Goal: Transaction & Acquisition: Purchase product/service

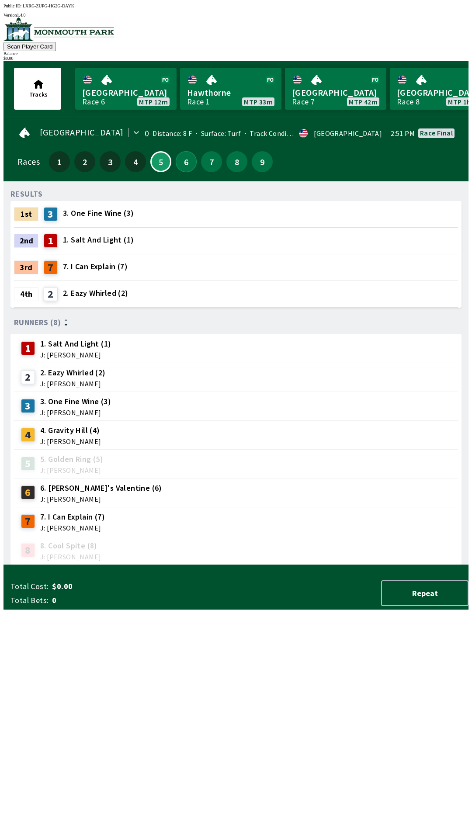
click at [184, 159] on button "6" at bounding box center [186, 161] width 21 height 21
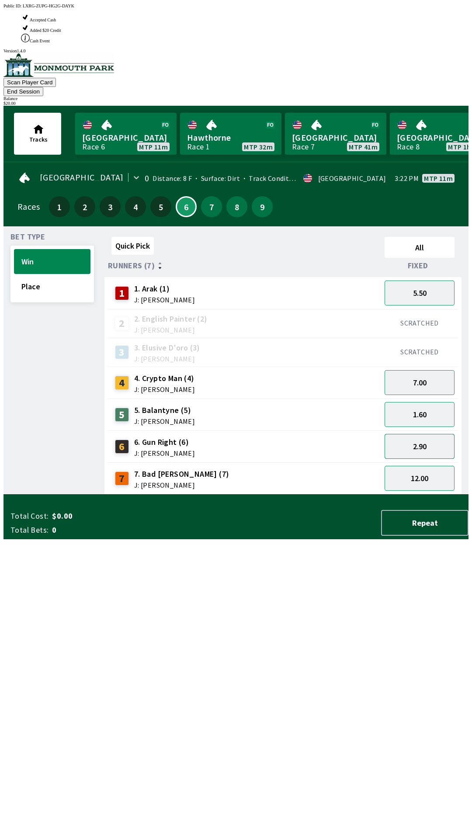
click at [448, 434] on button "2.90" at bounding box center [419, 446] width 70 height 25
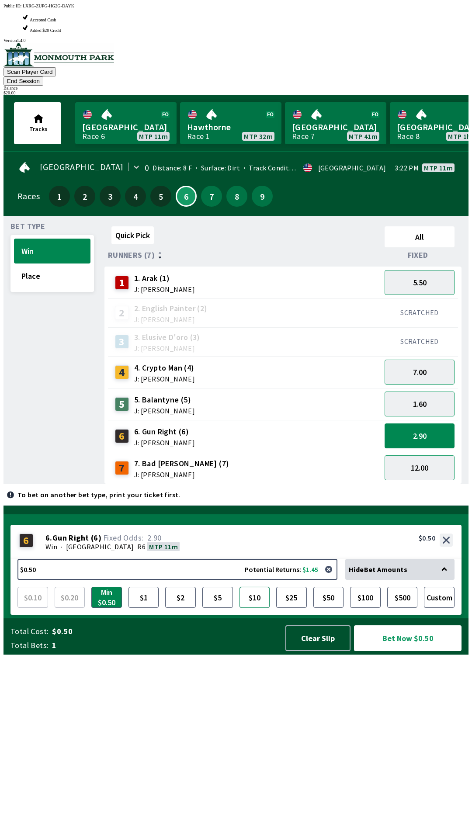
click at [258, 608] on button "$10" at bounding box center [254, 597] width 31 height 21
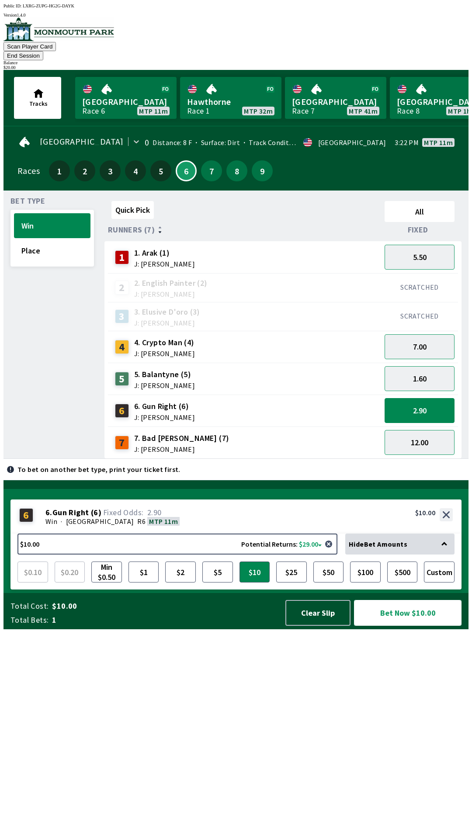
click at [394, 625] on button "Bet Now $10.00" at bounding box center [407, 613] width 107 height 26
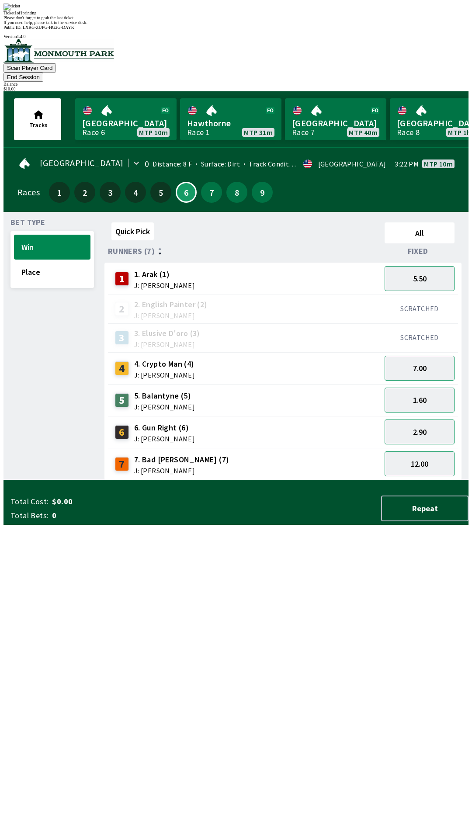
click at [339, 480] on div "Quick Pick All Runners (7) Fixed 1 1. Arak (1) J: [PERSON_NAME] 5.50 2 2. Engli…" at bounding box center [286, 349] width 364 height 261
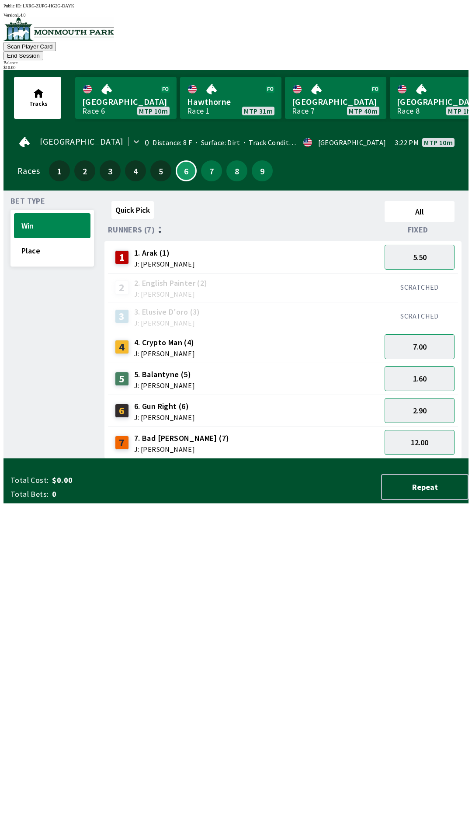
click at [43, 51] on button "End Session" at bounding box center [23, 55] width 40 height 9
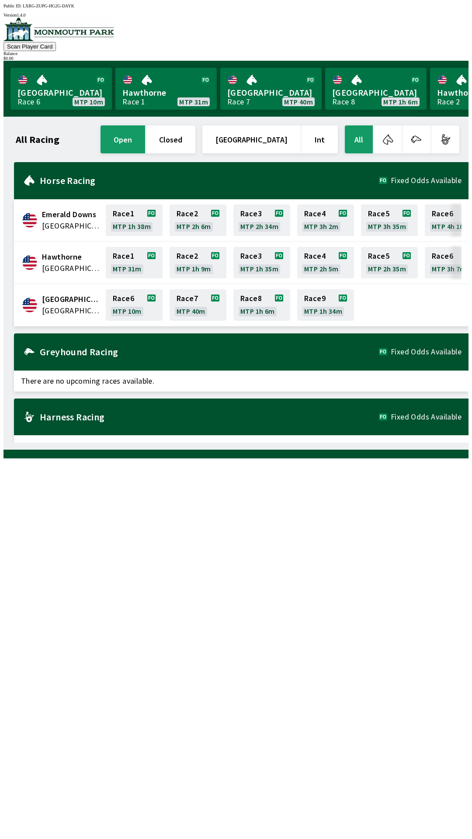
click at [35, 297] on icon at bounding box center [29, 304] width 17 height 21
click at [138, 297] on link "Race 6 MTP 10m" at bounding box center [134, 304] width 57 height 31
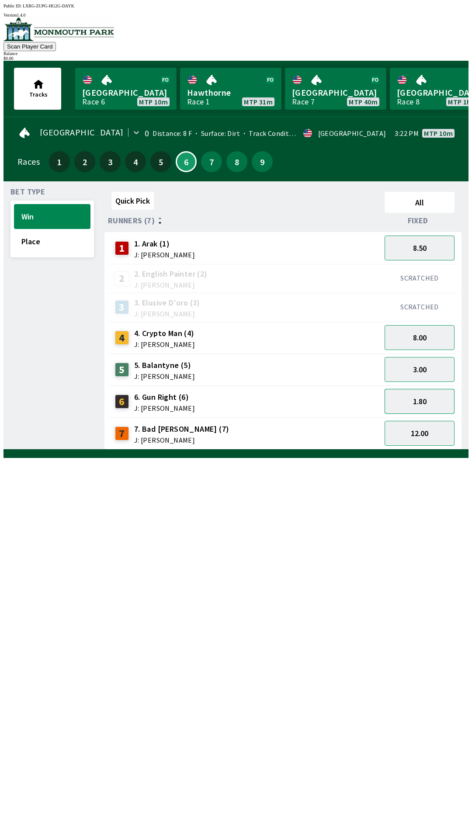
click at [419, 400] on button "1.80" at bounding box center [419, 401] width 70 height 25
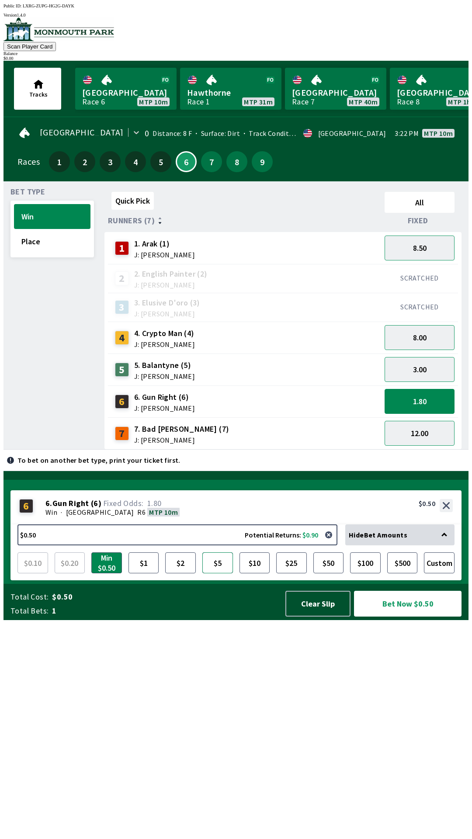
click at [222, 573] on button "$5" at bounding box center [217, 562] width 31 height 21
click at [413, 397] on button "1.80" at bounding box center [419, 401] width 70 height 25
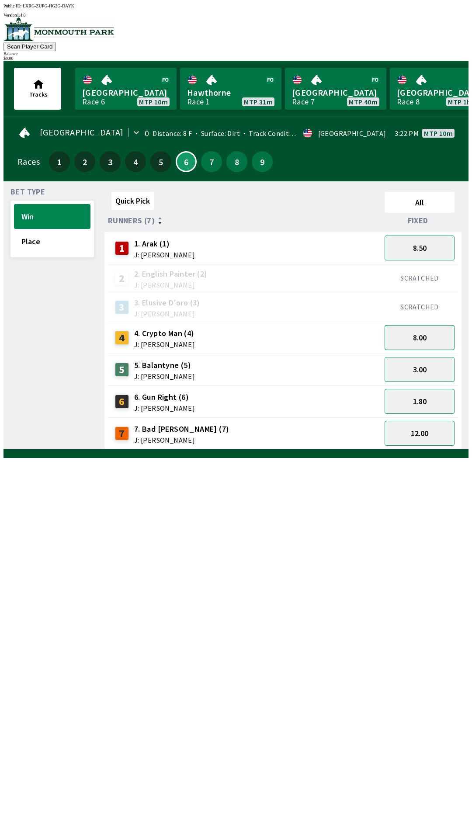
click at [411, 340] on button "8.00" at bounding box center [419, 337] width 70 height 25
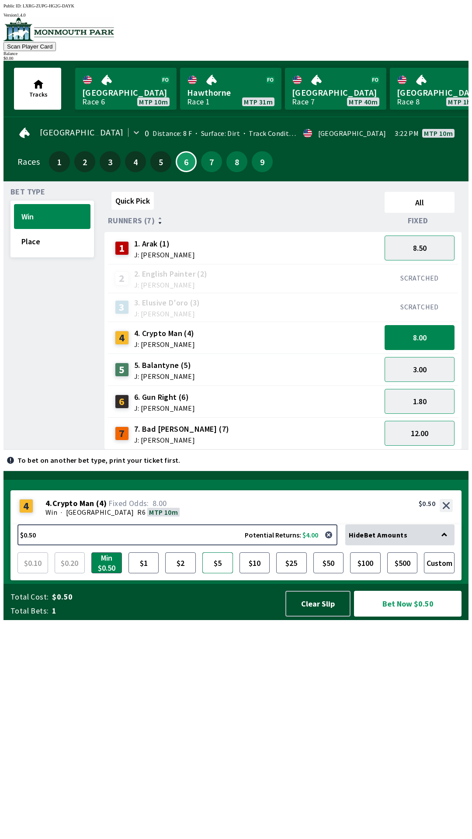
click at [217, 573] on button "$5" at bounding box center [217, 562] width 31 height 21
click at [403, 616] on button "Bet Now $5.00" at bounding box center [407, 604] width 107 height 26
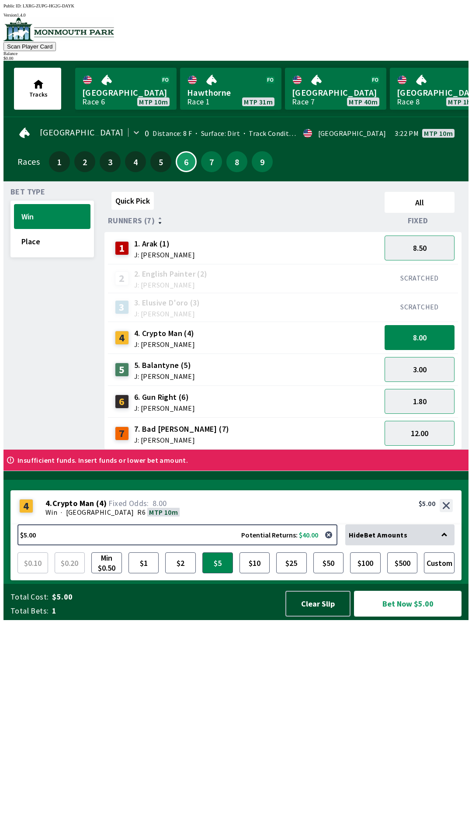
click at [354, 591] on button "Bet Now $5.00" at bounding box center [407, 604] width 107 height 26
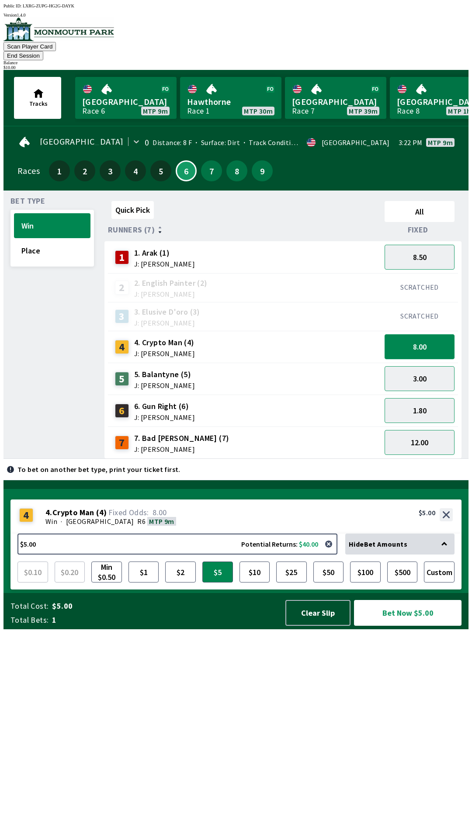
click at [434, 337] on button "8.00" at bounding box center [419, 346] width 70 height 25
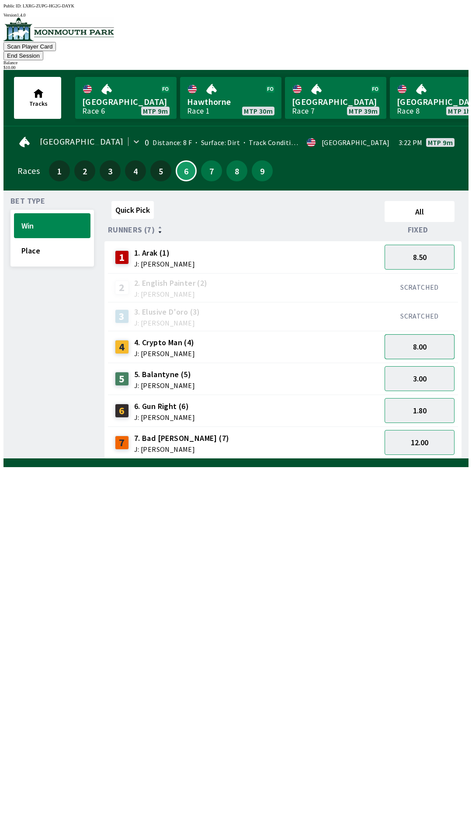
click at [445, 334] on button "8.00" at bounding box center [419, 346] width 70 height 25
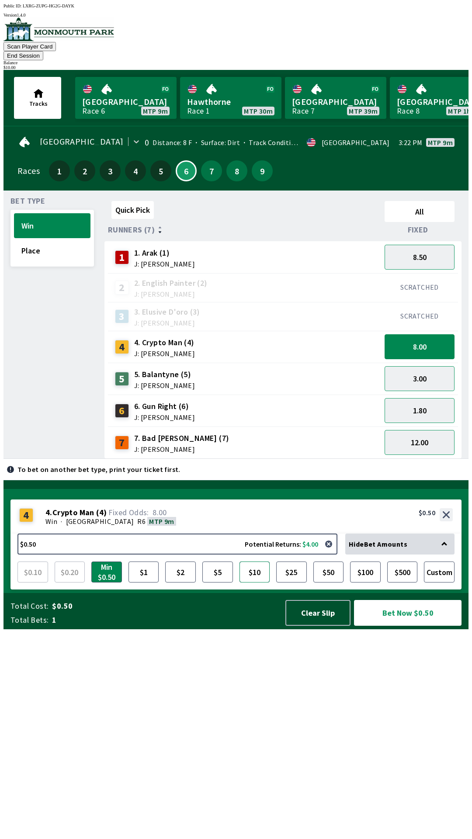
click at [250, 582] on button "$10" at bounding box center [254, 571] width 31 height 21
click at [405, 625] on button "Bet Now $10.00" at bounding box center [407, 613] width 107 height 26
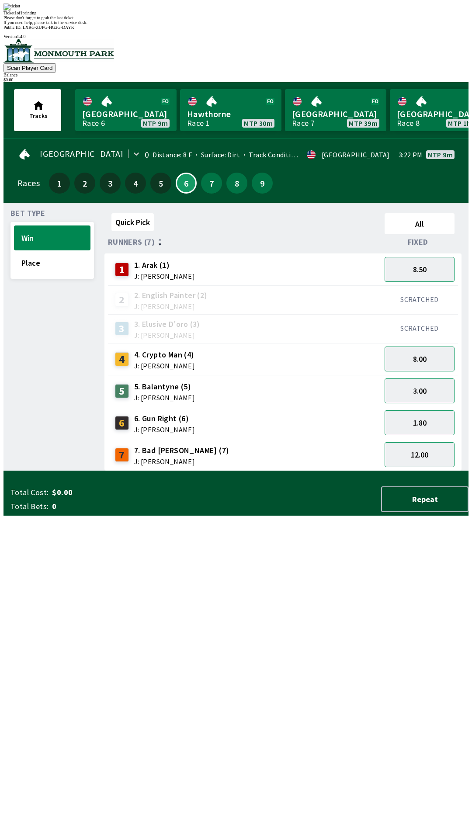
click at [192, 471] on div "Quick Pick All Runners (7) Fixed 1 1. Arak (1) J: [PERSON_NAME] 8.50 2 2. Engli…" at bounding box center [286, 340] width 364 height 261
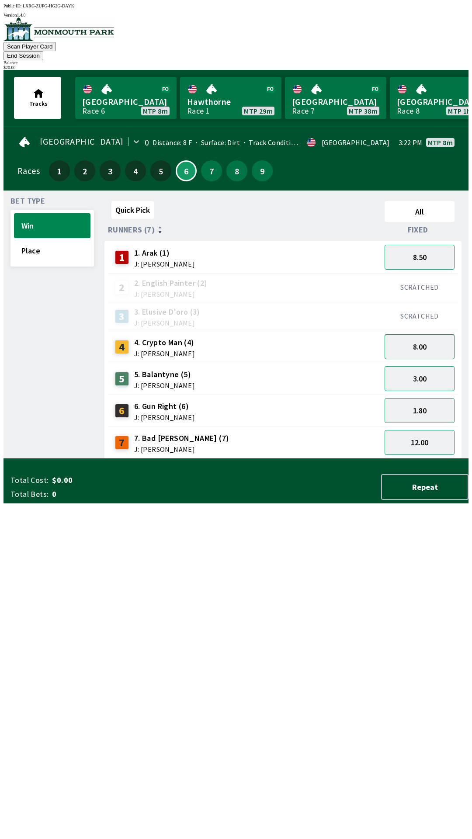
click at [423, 335] on button "8.00" at bounding box center [419, 346] width 70 height 25
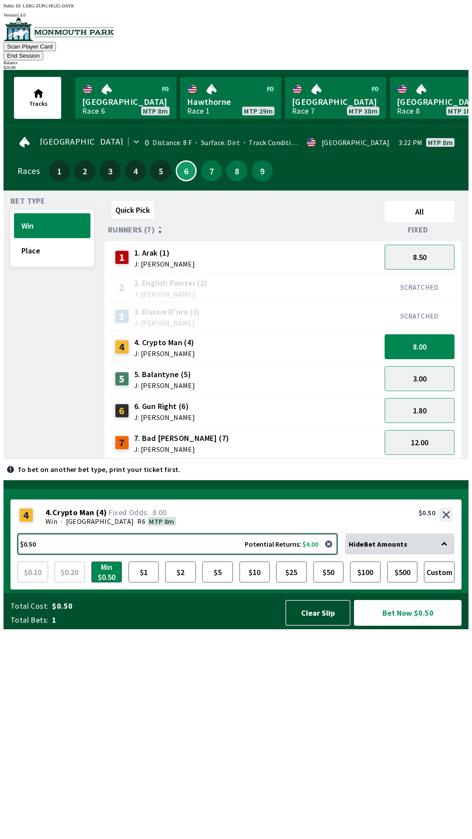
click at [97, 554] on button "$0.50 Potential Returns: $4.00" at bounding box center [177, 543] width 320 height 21
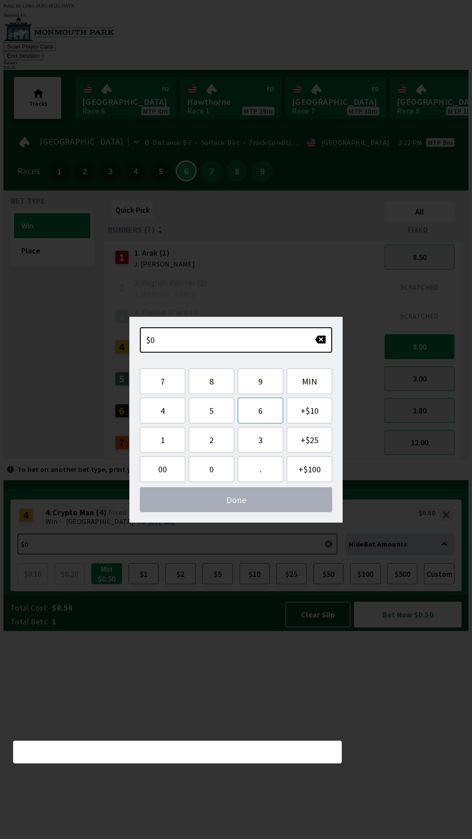
click at [260, 411] on button "6" at bounding box center [260, 410] width 45 height 26
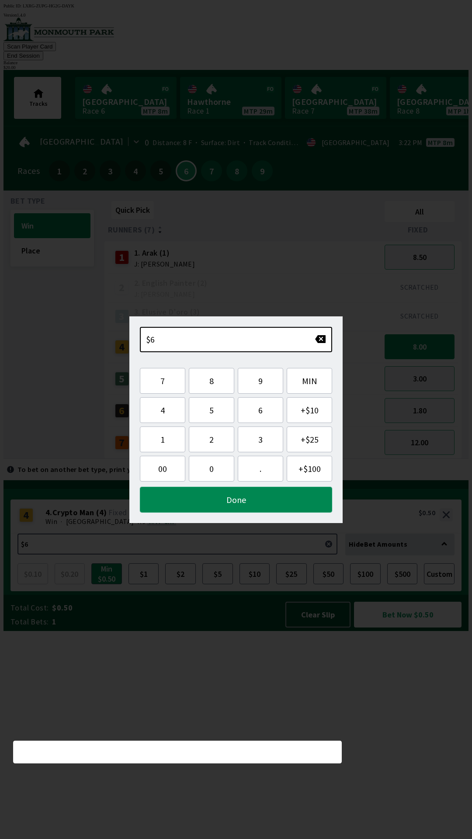
click at [239, 498] on button "Done" at bounding box center [236, 500] width 192 height 26
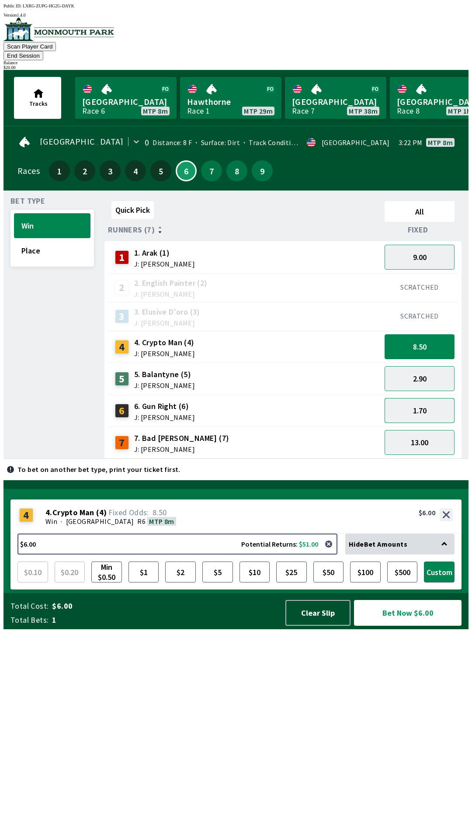
click at [420, 398] on button "1.70" at bounding box center [419, 410] width 70 height 25
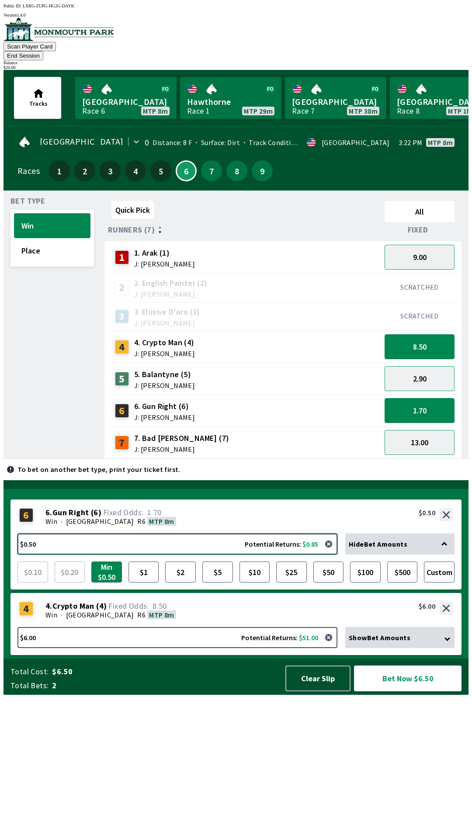
click at [278, 554] on button "$0.50 Potential Returns: $0.85" at bounding box center [177, 543] width 320 height 21
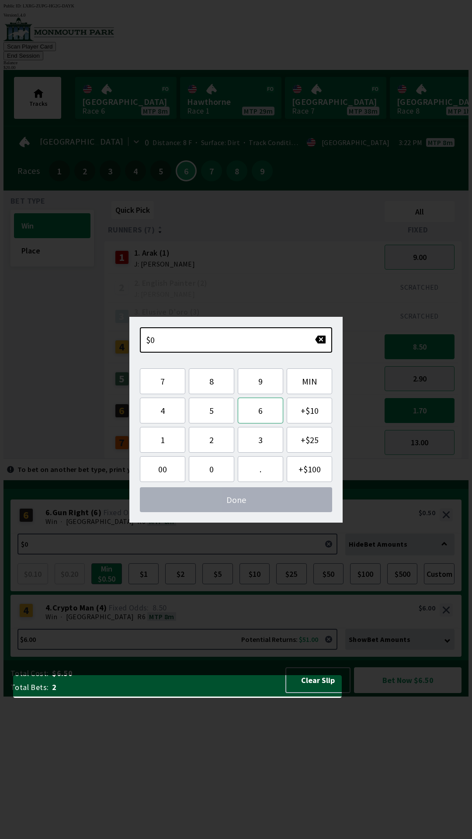
click at [260, 417] on button "6" at bounding box center [260, 410] width 45 height 26
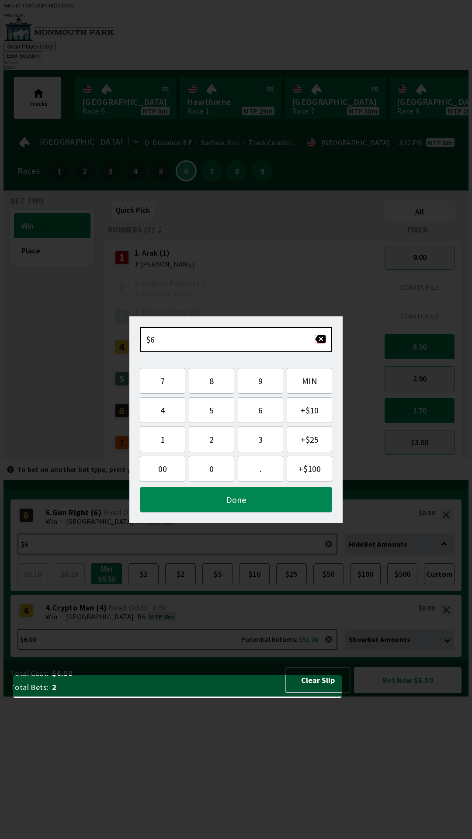
click at [324, 339] on button "button" at bounding box center [319, 339] width 11 height 9
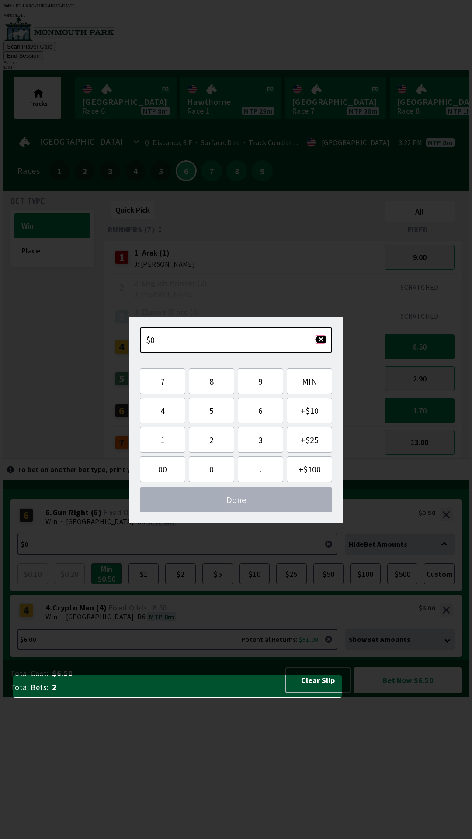
click at [319, 339] on button "button" at bounding box center [319, 339] width 11 height 9
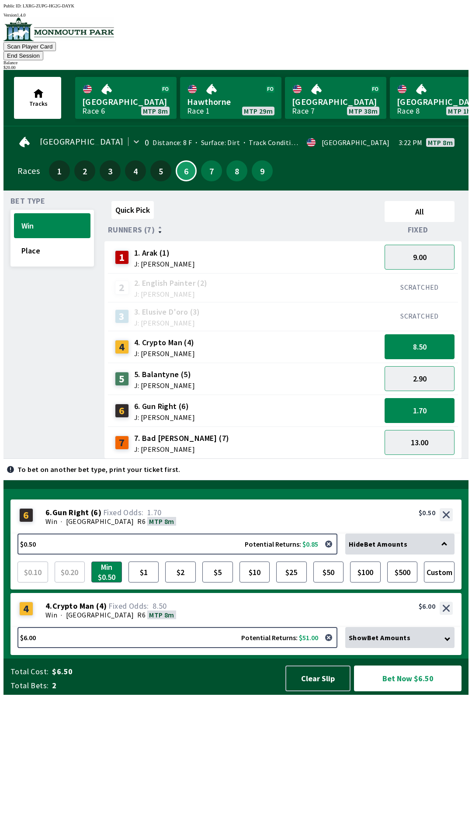
click at [335, 459] on div "Quick Pick All Runners (7) Fixed 1 1. Arak (1) J: [PERSON_NAME] 9.00 2 2. Engli…" at bounding box center [286, 327] width 364 height 261
click at [439, 398] on button "1.70" at bounding box center [419, 410] width 70 height 25
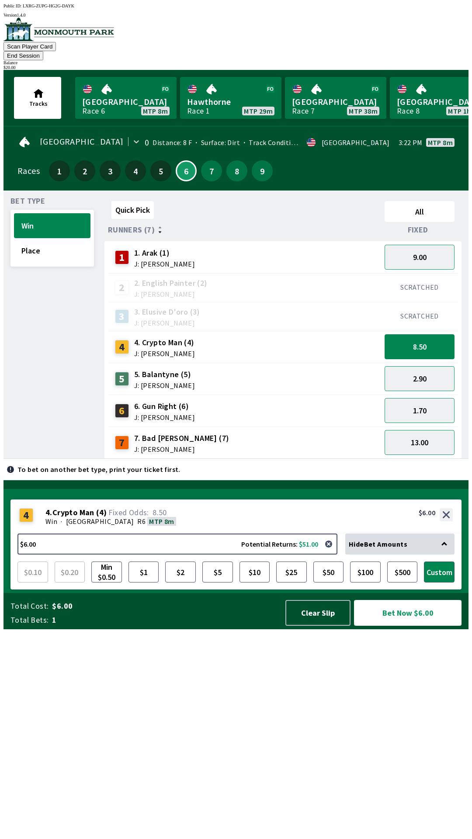
click at [410, 625] on button "Bet Now $6.00" at bounding box center [407, 613] width 107 height 26
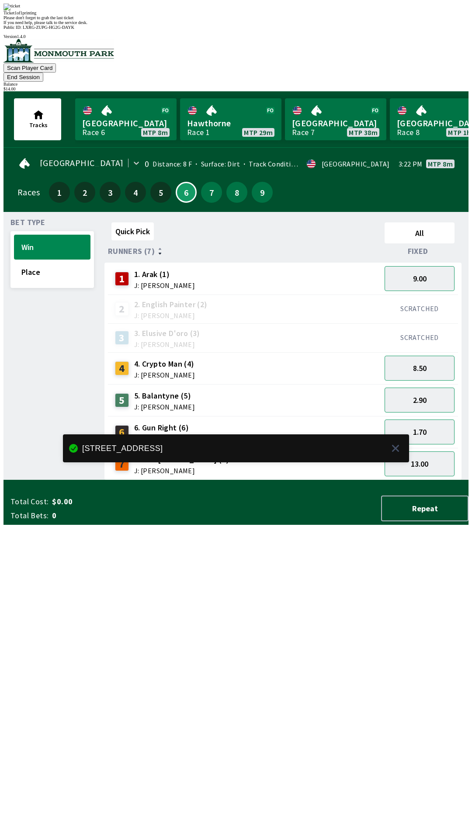
click at [372, 480] on div "Quick Pick All Runners (7) Fixed 1 1. Arak (1) J: [PERSON_NAME] 9.00 2 2. Engli…" at bounding box center [286, 349] width 364 height 261
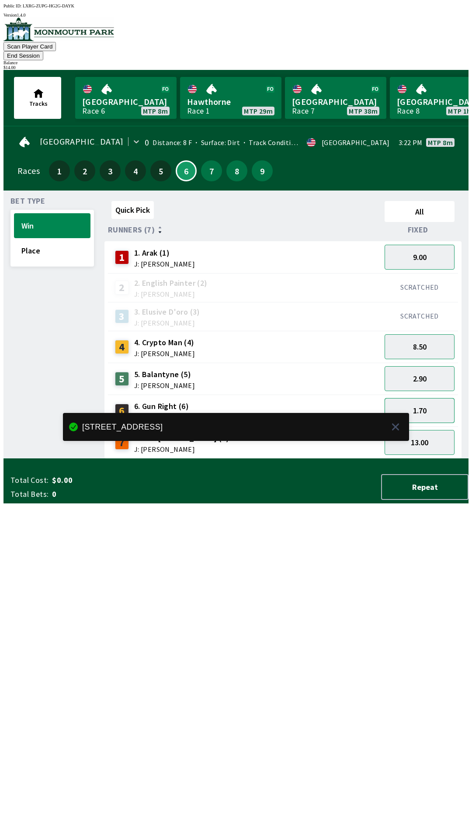
click at [438, 402] on button "1.70" at bounding box center [419, 410] width 70 height 25
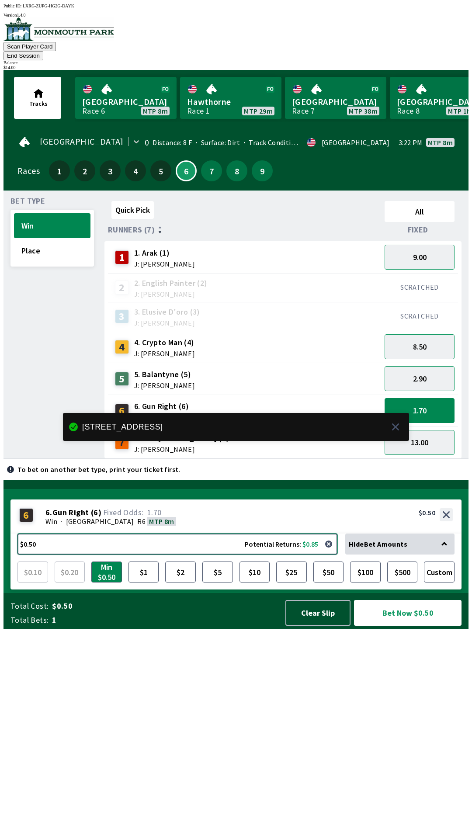
click at [261, 554] on button "$0.50 Potential Returns: $0.85" at bounding box center [177, 543] width 320 height 21
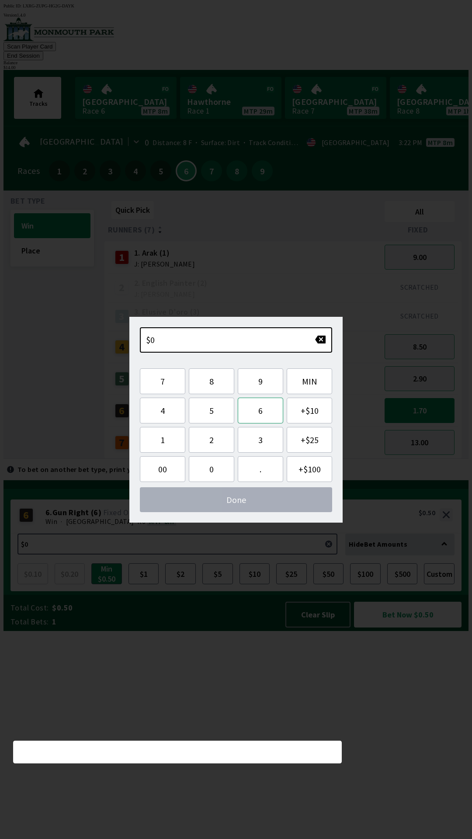
click at [260, 416] on button "6" at bounding box center [260, 410] width 45 height 26
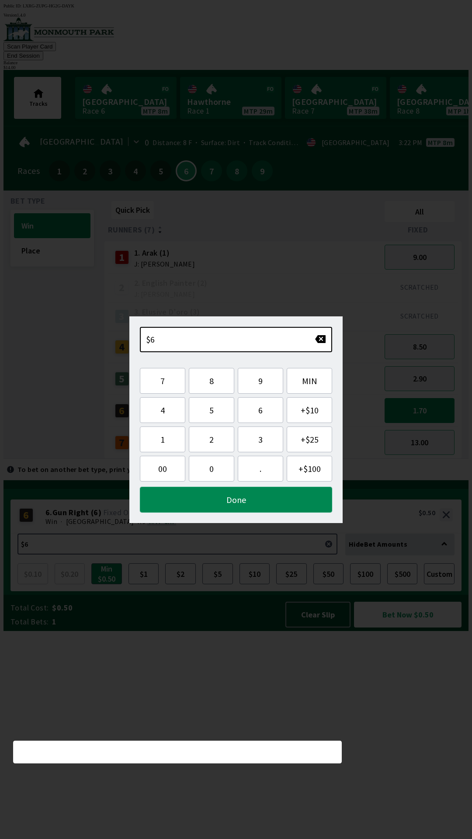
click at [294, 499] on button "Done" at bounding box center [236, 500] width 192 height 26
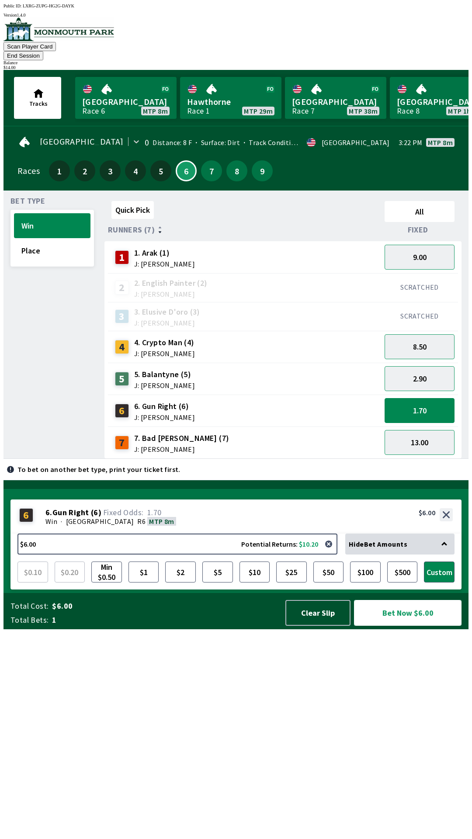
click at [408, 625] on button "Bet Now $6.00" at bounding box center [407, 613] width 107 height 26
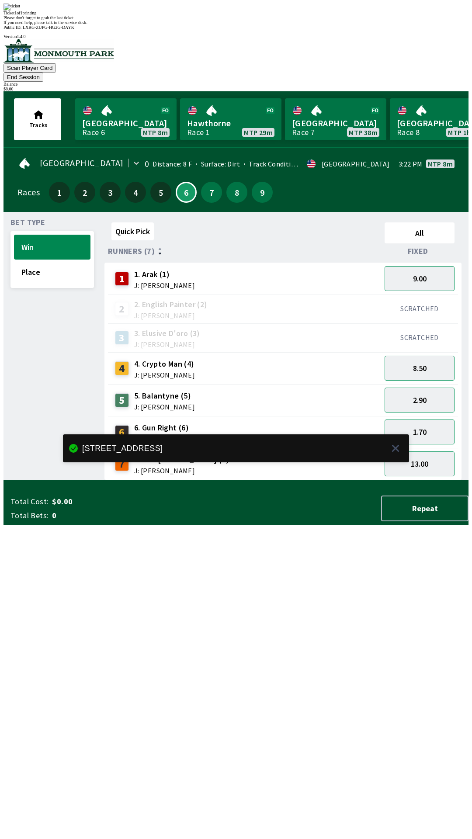
click at [207, 480] on div "Quick Pick All Runners (7) Fixed 1 1. Arak (1) J: [PERSON_NAME] 9.00 2 2. Engli…" at bounding box center [286, 349] width 364 height 261
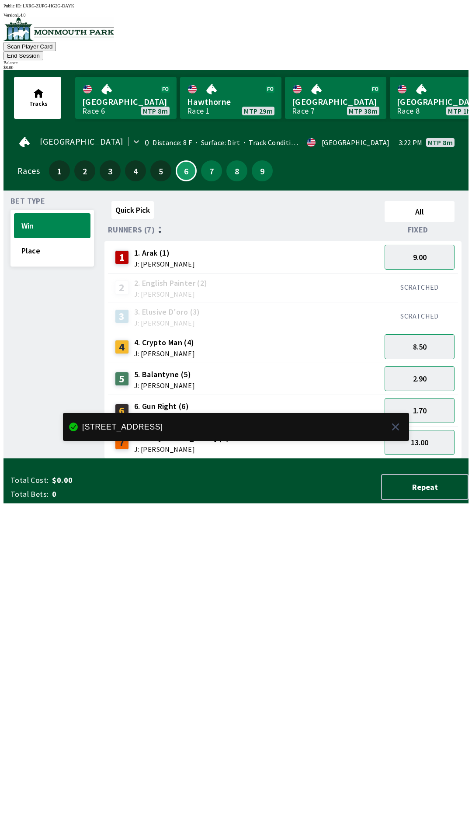
click at [416, 394] on div "1.70" at bounding box center [419, 410] width 77 height 32
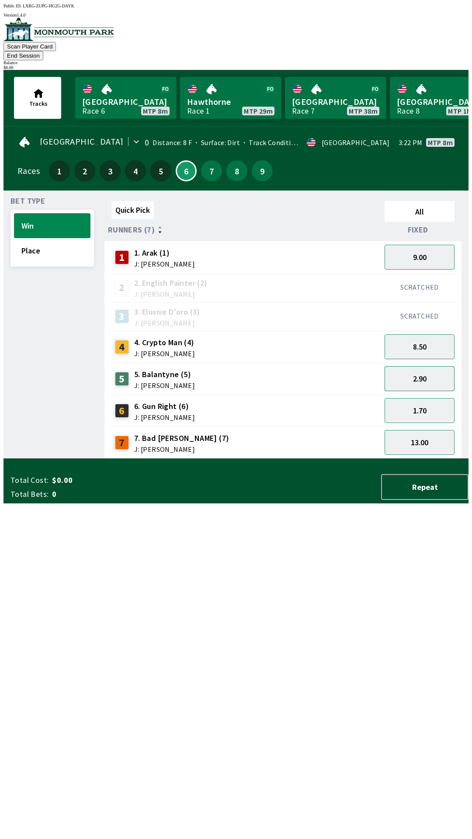
click at [419, 372] on button "2.90" at bounding box center [419, 378] width 70 height 25
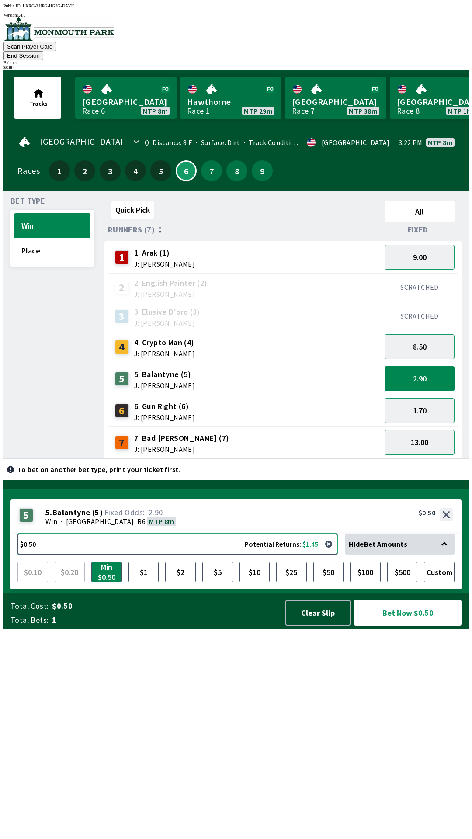
click at [280, 554] on button "$0.50 Potential Returns: $1.45" at bounding box center [177, 543] width 320 height 21
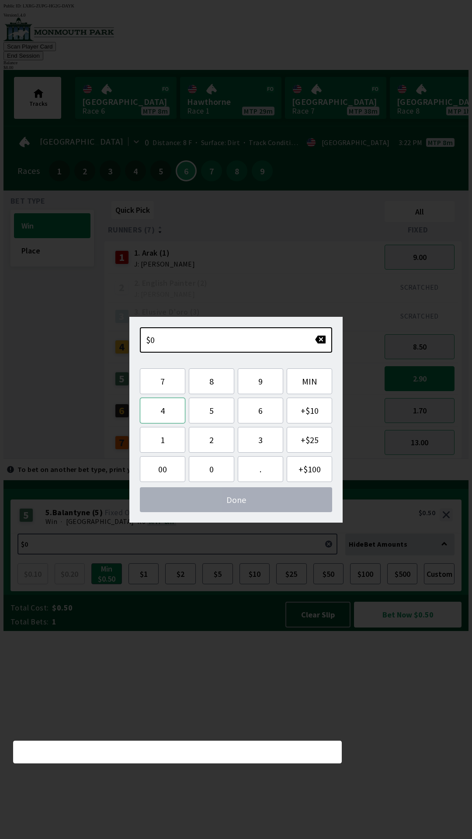
click at [165, 406] on button "4" at bounding box center [162, 410] width 45 height 26
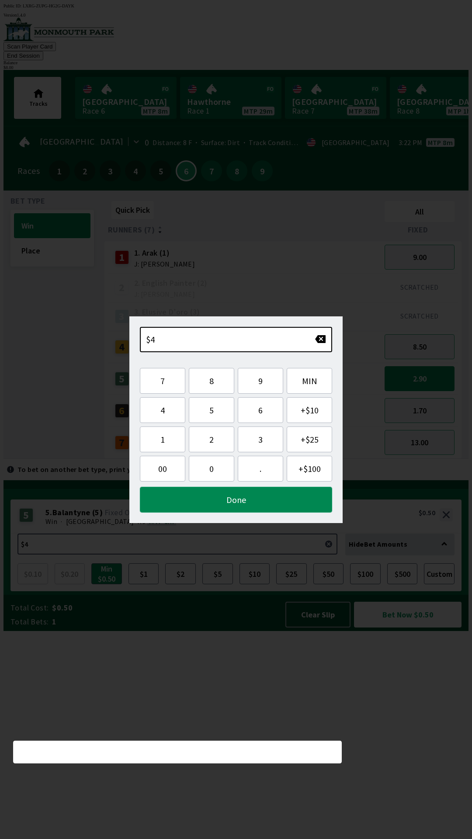
click at [228, 504] on button "Done" at bounding box center [236, 500] width 192 height 26
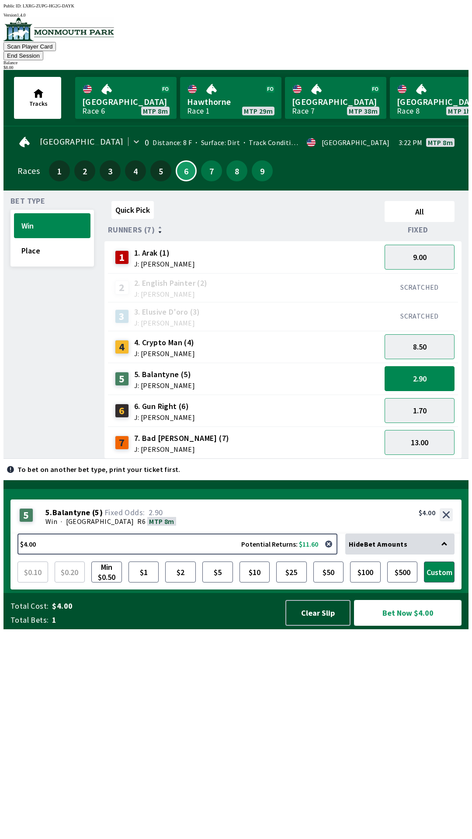
click at [429, 625] on button "Bet Now $4.00" at bounding box center [407, 613] width 107 height 26
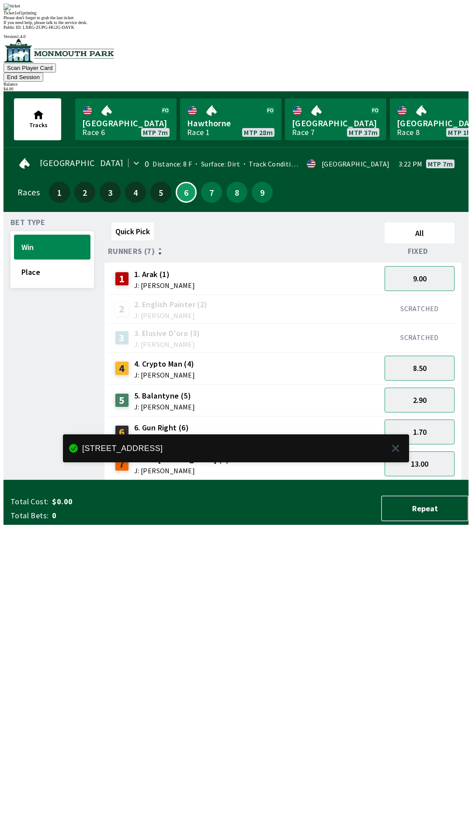
click at [346, 480] on div "Quick Pick All Runners (7) Fixed 1 1. Arak (1) J: [PERSON_NAME] 9.00 2 2. Engli…" at bounding box center [286, 349] width 364 height 261
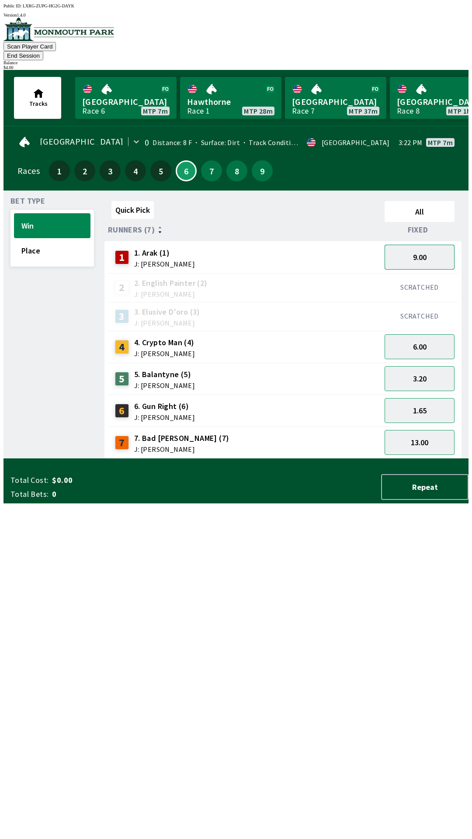
click at [433, 245] on button "9.00" at bounding box center [419, 257] width 70 height 25
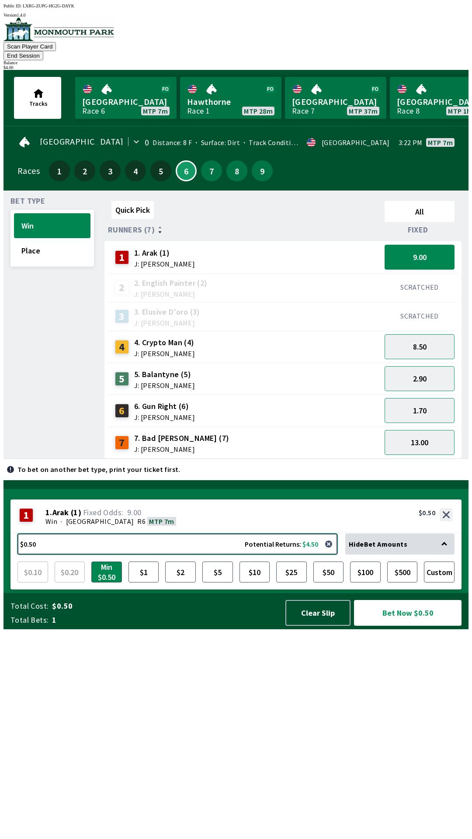
click at [302, 554] on button "$0.50 Potential Returns: $4.50" at bounding box center [177, 543] width 320 height 21
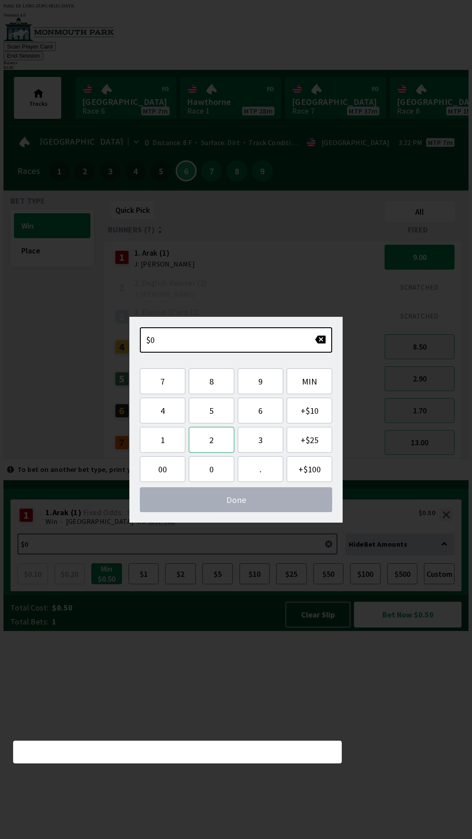
click at [218, 440] on button "2" at bounding box center [211, 440] width 45 height 26
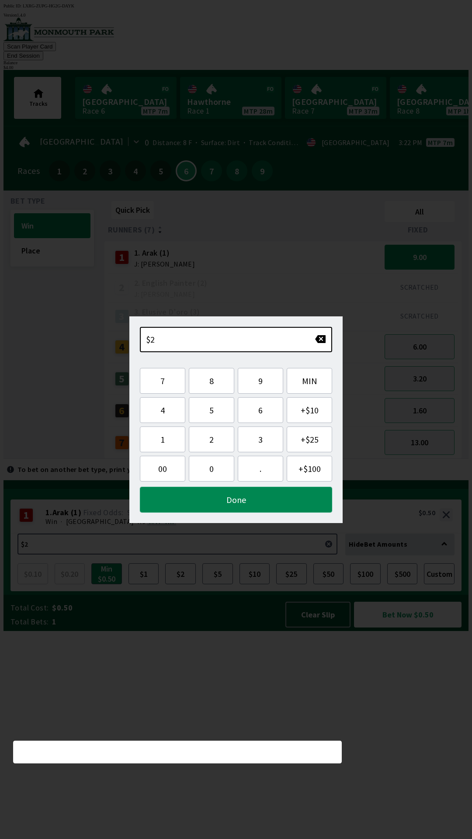
click at [266, 509] on button "Done" at bounding box center [236, 500] width 192 height 26
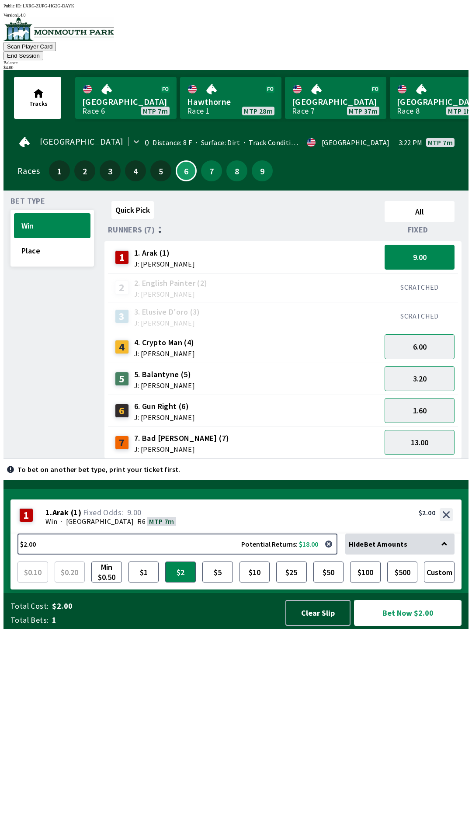
click at [425, 625] on button "Bet Now $2.00" at bounding box center [407, 613] width 107 height 26
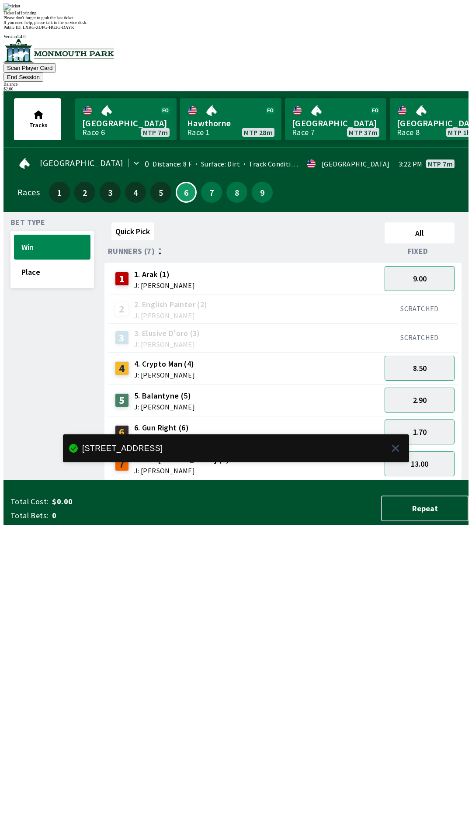
click at [380, 25] on div "Ticket 1 of 1 printing Please don't forget to grab the last ticket If you need …" at bounding box center [235, 13] width 465 height 21
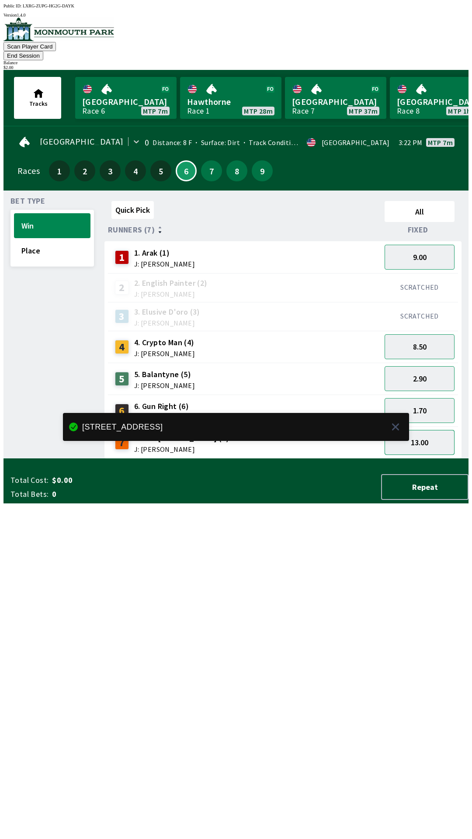
click at [427, 430] on button "13.00" at bounding box center [419, 442] width 70 height 25
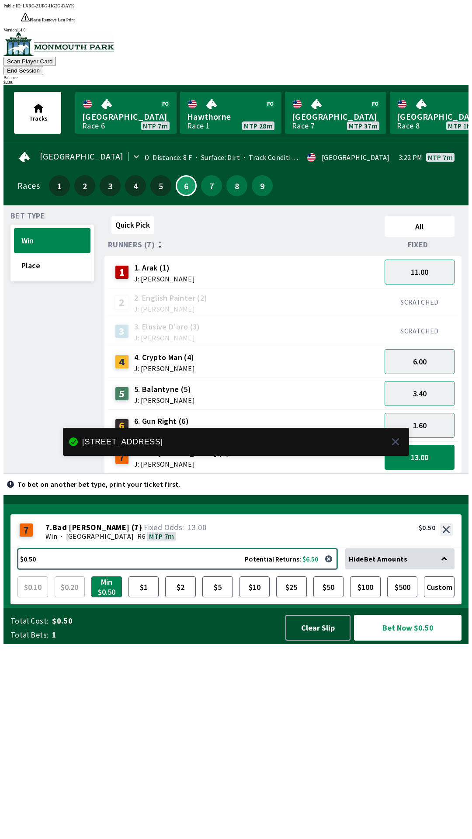
click at [293, 569] on button "$0.50 Potential Returns: $6.50" at bounding box center [177, 558] width 320 height 21
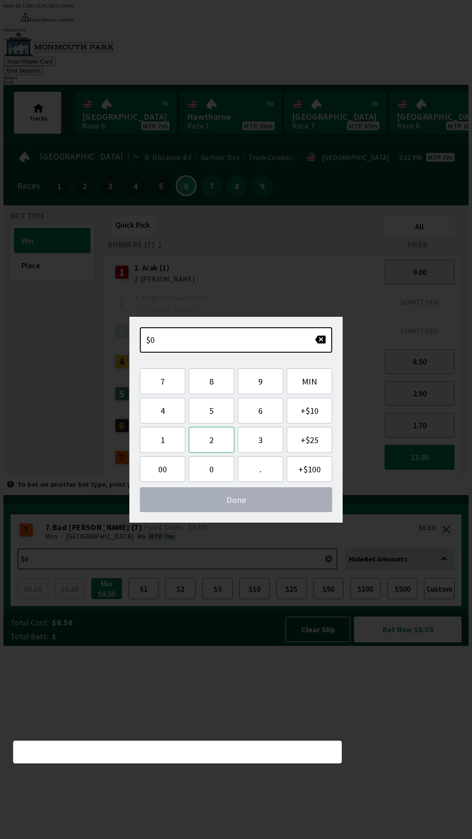
click at [208, 446] on button "2" at bounding box center [211, 440] width 45 height 26
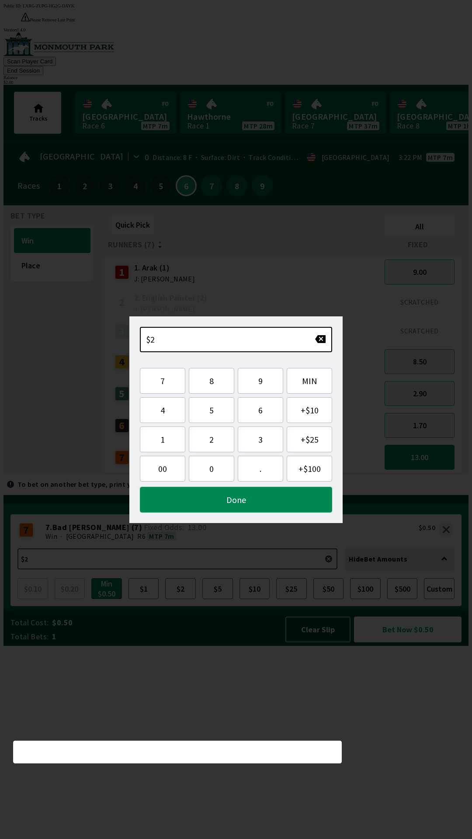
click at [249, 507] on button "Done" at bounding box center [236, 500] width 192 height 26
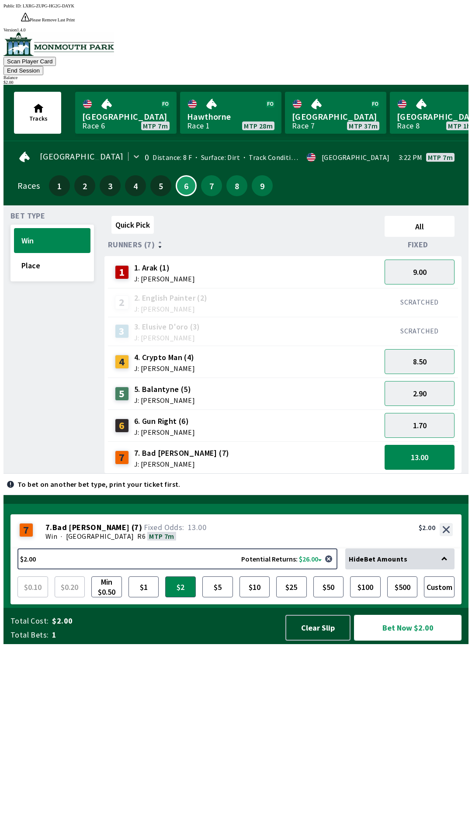
click at [428, 640] on button "Bet Now $2.00" at bounding box center [407, 628] width 107 height 26
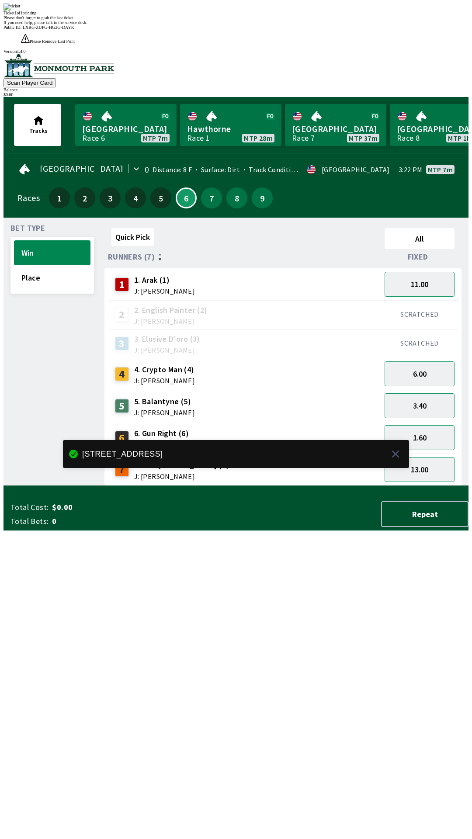
click at [266, 486] on div "Quick Pick All Runners (7) Fixed 1 1. Arak (1) J: [PERSON_NAME] 11.00 2 2. Engl…" at bounding box center [286, 355] width 364 height 261
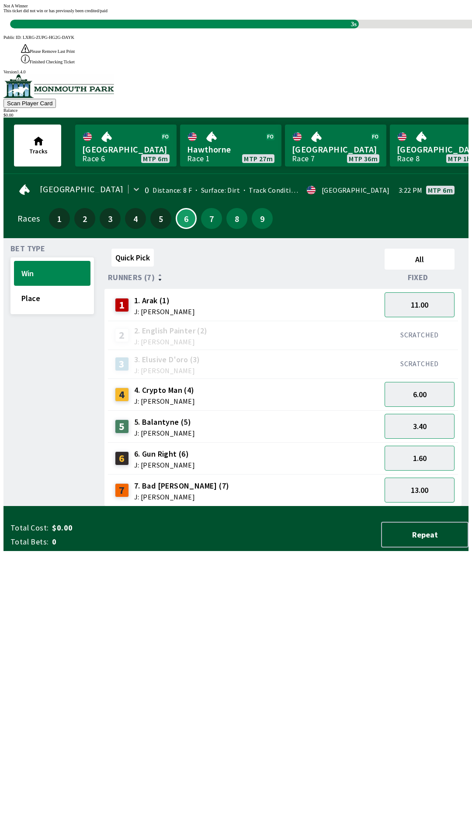
click at [261, 506] on div "Quick Pick All Runners (7) Fixed 1 1. Arak (1) J: [PERSON_NAME] 11.00 2 2. Engl…" at bounding box center [286, 375] width 364 height 261
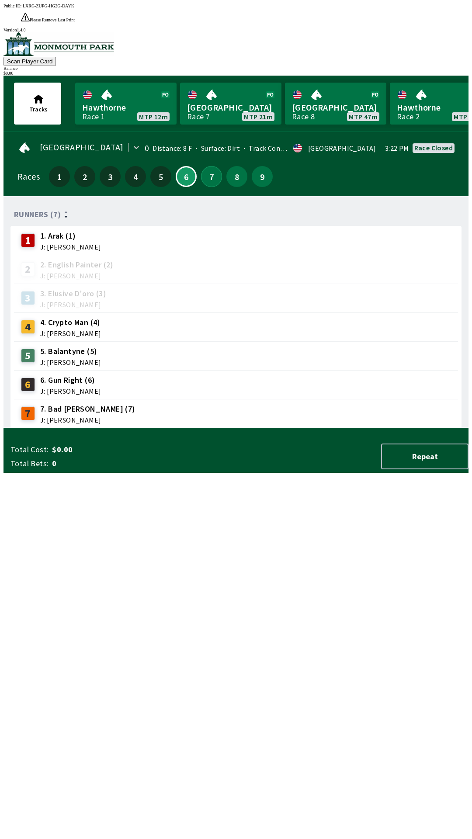
click at [209, 166] on button "7" at bounding box center [211, 176] width 21 height 21
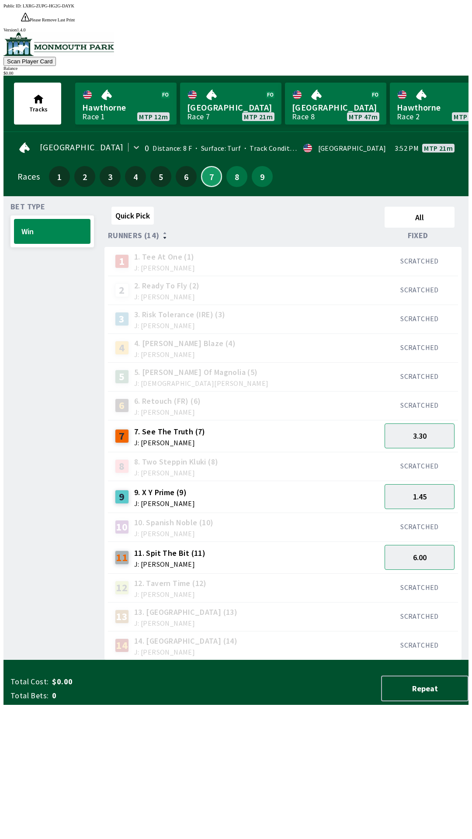
click at [201, 166] on button "7" at bounding box center [211, 176] width 21 height 21
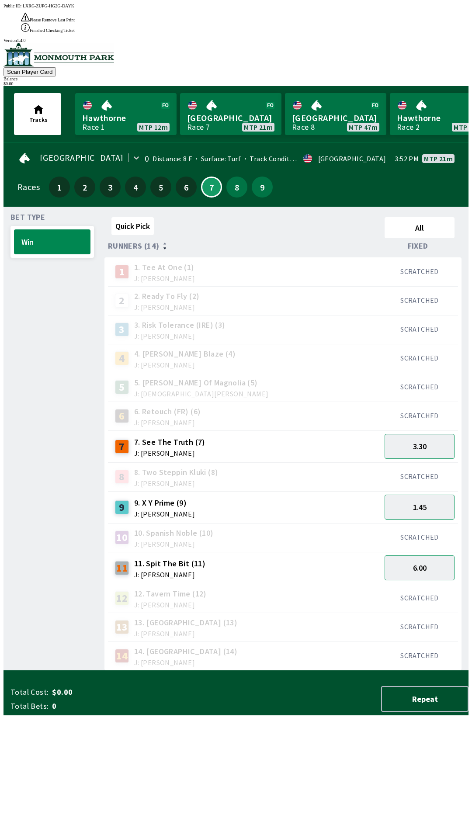
click at [276, 587] on div "12 12. Tavern Time (12) J: [PERSON_NAME]" at bounding box center [244, 598] width 266 height 22
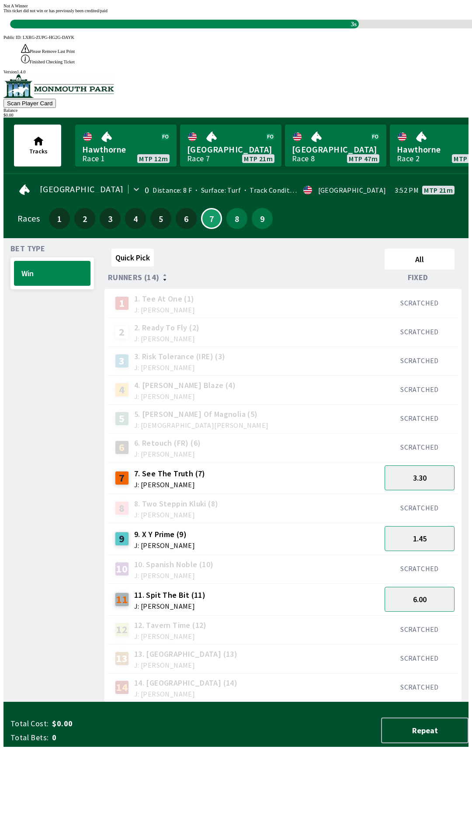
click at [351, 676] on div "14 14. Passport (14) J: [PERSON_NAME]" at bounding box center [244, 687] width 266 height 22
click at [174, 702] on div "Quick Pick All Runners (14) Fixed 1 1. Tee At One (1) J: [PERSON_NAME] SCRATCHE…" at bounding box center [286, 473] width 364 height 457
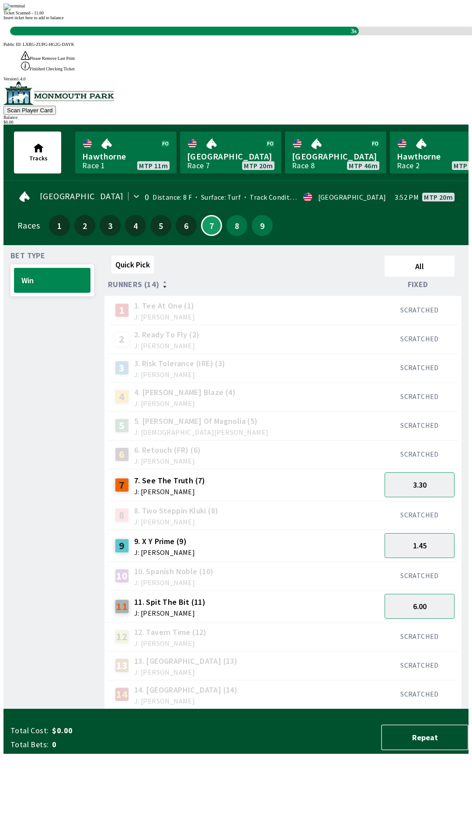
click at [299, 709] on div "Quick Pick All Runners (14) Fixed 1 1. Tee At One (1) J: [PERSON_NAME] SCRATCHE…" at bounding box center [286, 480] width 364 height 457
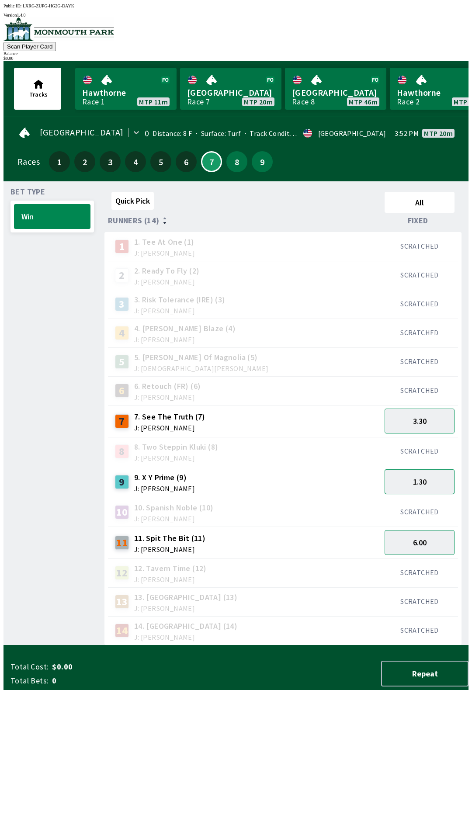
click at [432, 476] on button "1.30" at bounding box center [419, 481] width 70 height 25
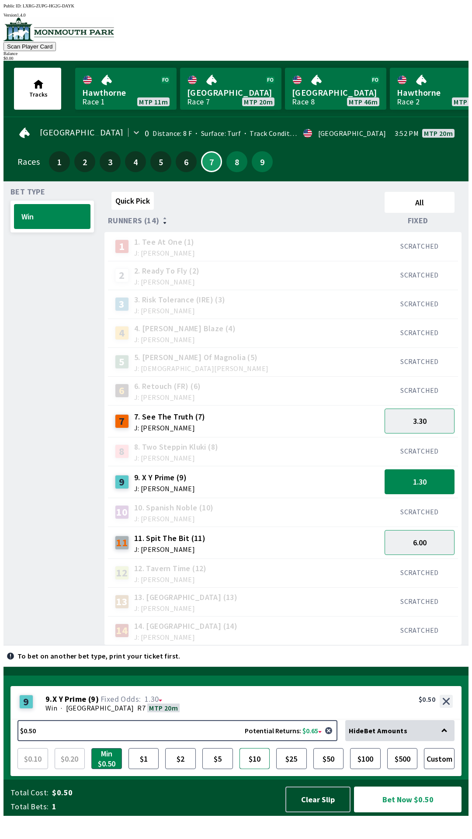
click at [254, 769] on button "$10" at bounding box center [254, 758] width 31 height 21
click at [414, 812] on button "Bet Now $10.00" at bounding box center [407, 799] width 107 height 26
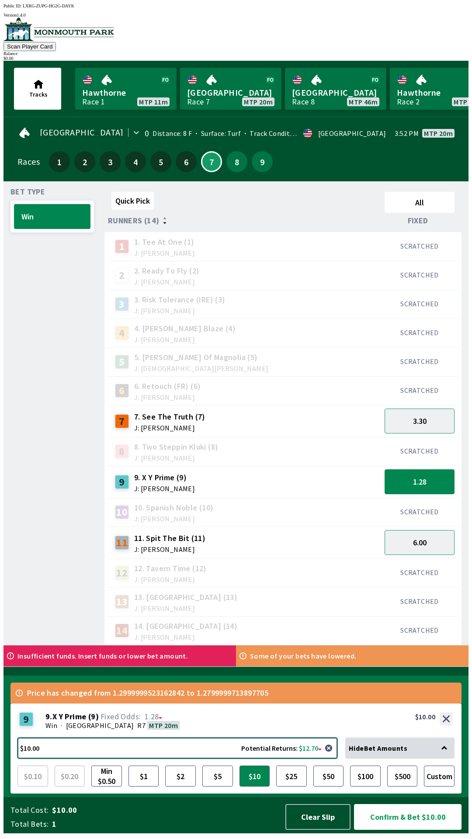
click at [278, 749] on button "$10.00 Potential Returns: $12.70" at bounding box center [177, 747] width 320 height 21
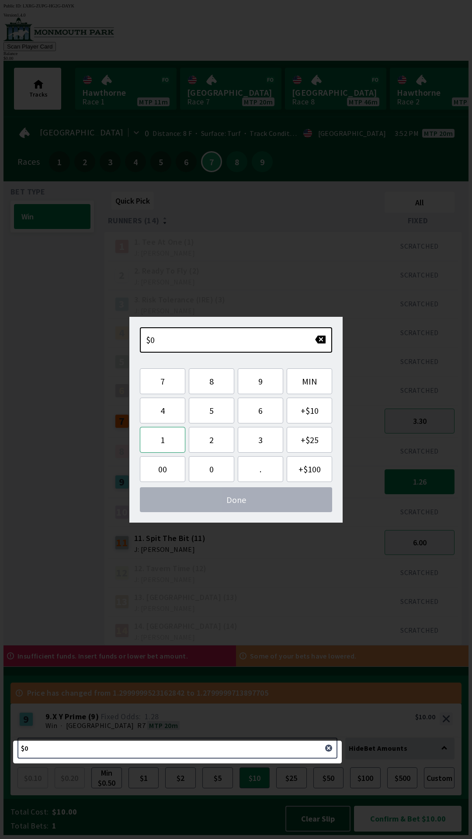
click at [161, 441] on button "1" at bounding box center [162, 440] width 45 height 26
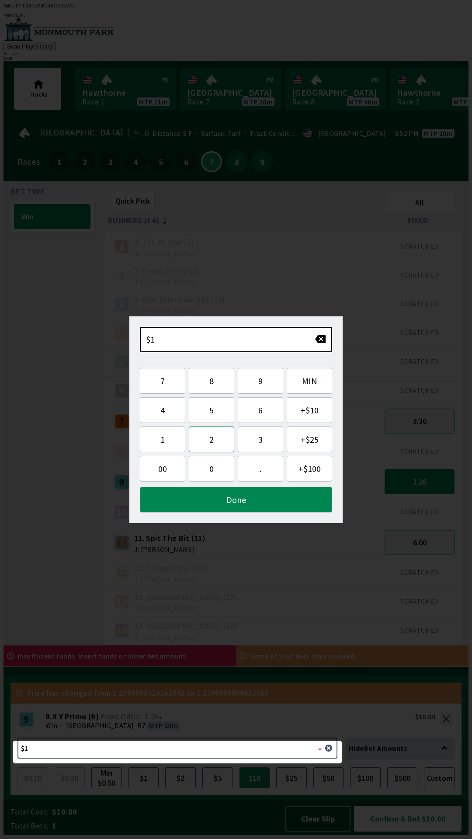
click at [201, 441] on button "2" at bounding box center [211, 439] width 45 height 26
click at [229, 498] on button "Done" at bounding box center [236, 500] width 192 height 26
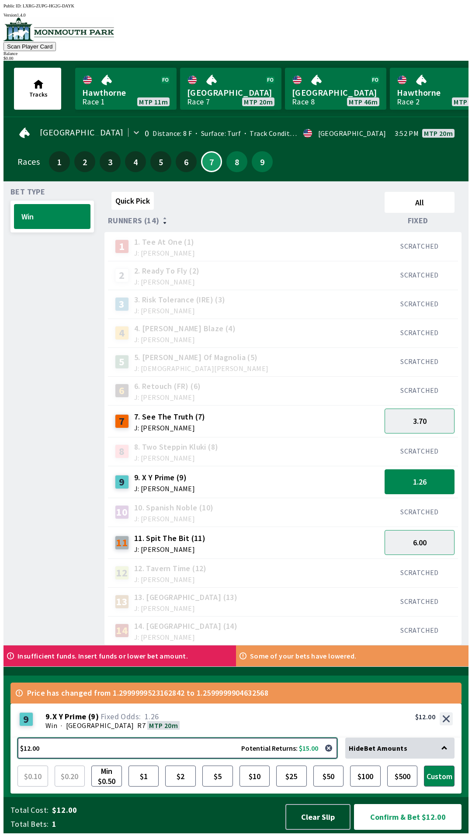
click at [300, 750] on button "$12.00 Potential Returns: $15.00" at bounding box center [177, 747] width 320 height 21
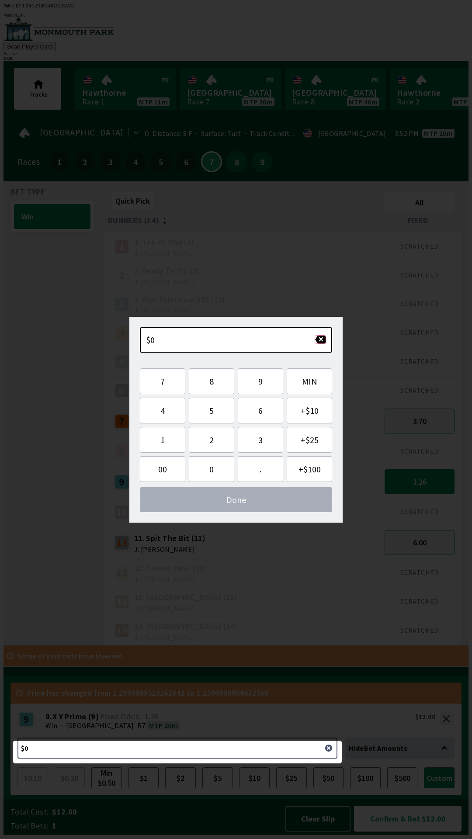
click at [318, 340] on button "button" at bounding box center [319, 339] width 11 height 9
click at [319, 343] on button "button" at bounding box center [319, 339] width 11 height 9
click at [273, 591] on div "13 13. Vesparo (13) J: [PERSON_NAME]" at bounding box center [244, 602] width 266 height 22
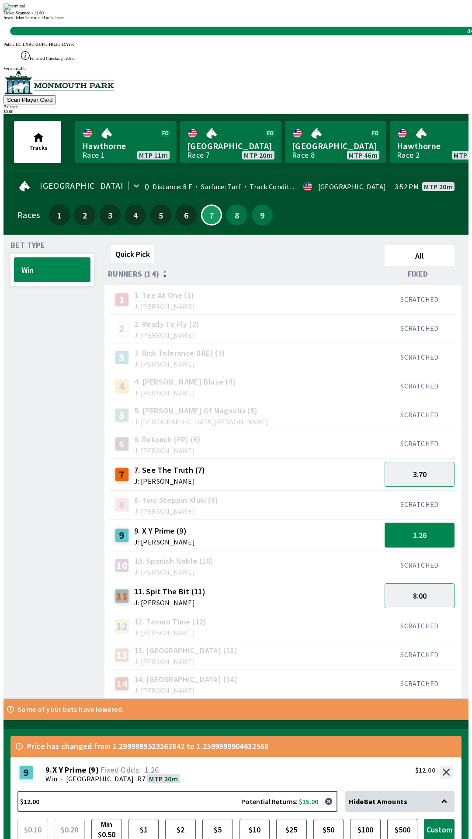
click at [281, 644] on div "13 13. Vesparo (13) J: [PERSON_NAME]" at bounding box center [244, 655] width 266 height 22
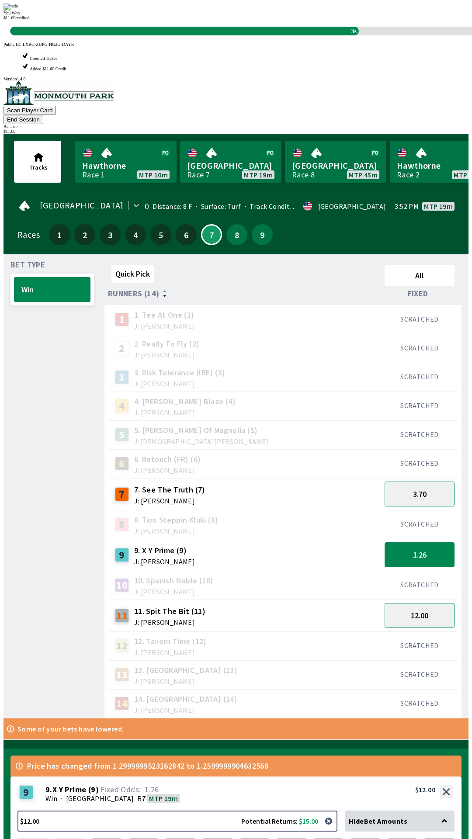
click at [307, 660] on div "13 13. Vesparo (13) J: [PERSON_NAME]" at bounding box center [244, 674] width 273 height 29
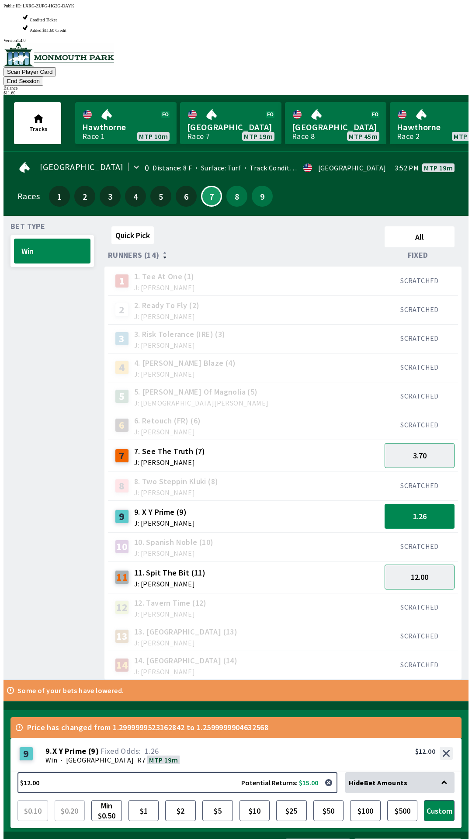
click at [425, 504] on button "1.26" at bounding box center [419, 516] width 70 height 25
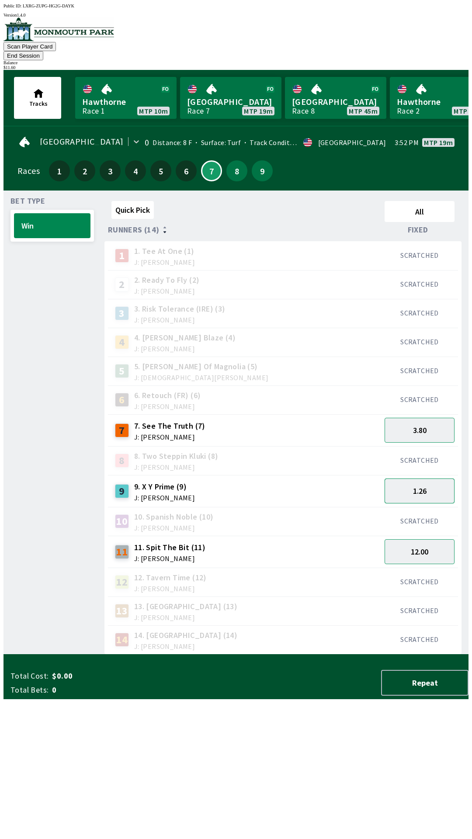
click at [410, 484] on button "1.26" at bounding box center [419, 490] width 70 height 25
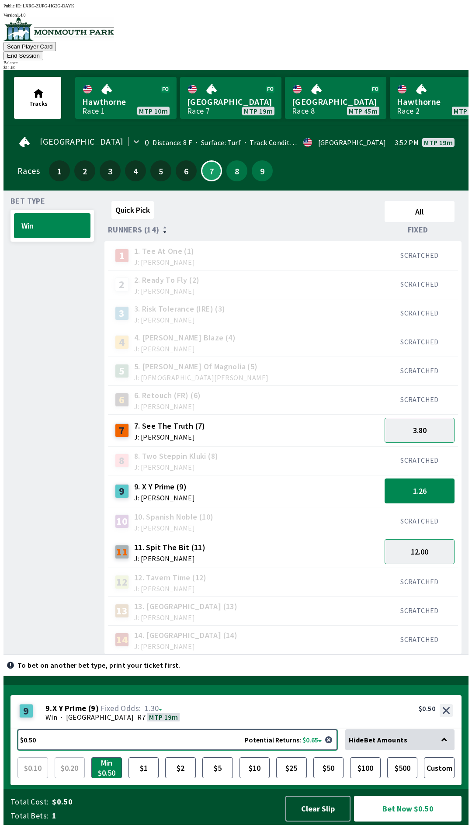
click at [300, 750] on button "$0.50 Potential Returns: $0.65" at bounding box center [177, 739] width 320 height 21
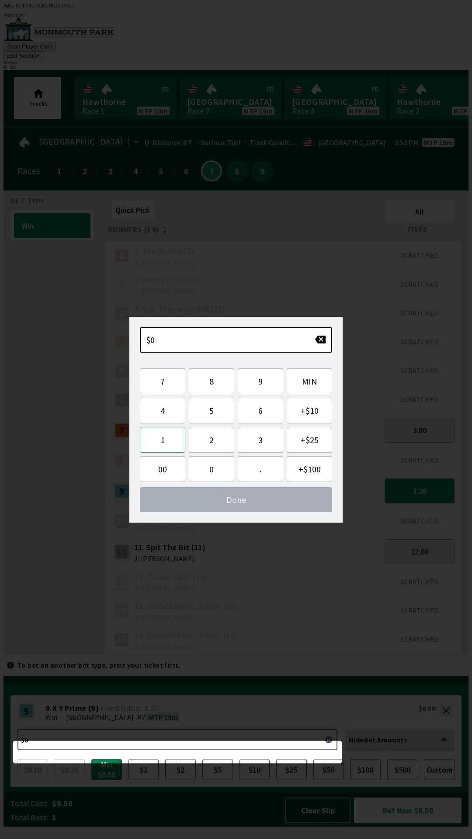
click at [161, 442] on button "1" at bounding box center [162, 440] width 45 height 26
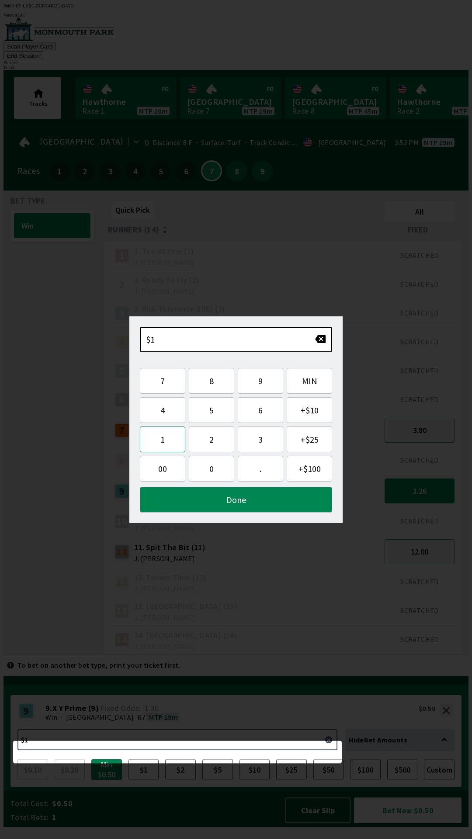
click at [162, 442] on button "1" at bounding box center [162, 439] width 45 height 26
click at [228, 497] on button "Done" at bounding box center [236, 500] width 192 height 26
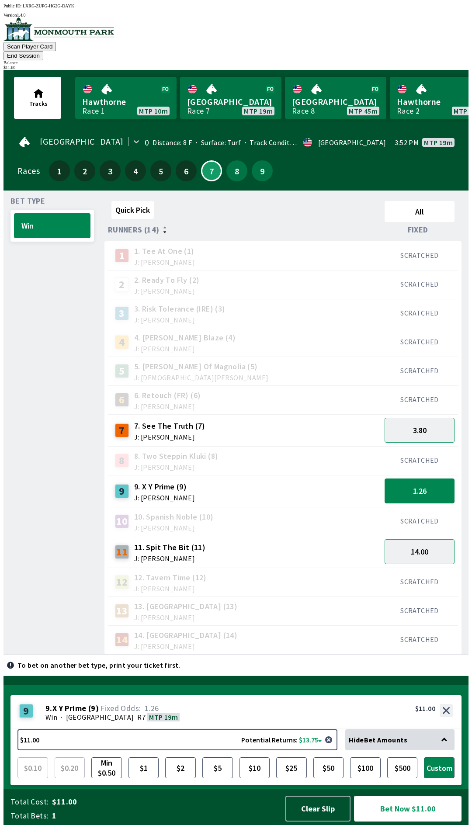
click at [417, 821] on button "Bet Now $11.00" at bounding box center [407, 808] width 107 height 26
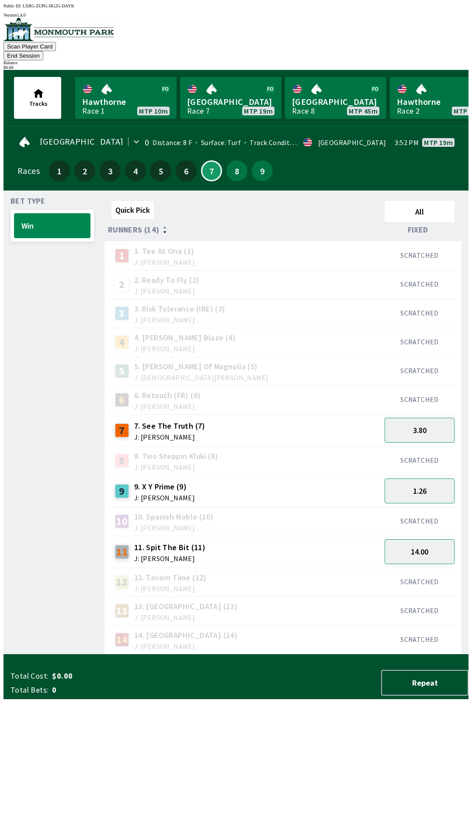
click at [178, 654] on div "Quick Pick All Runners (14) Fixed 1 1. Tee At One (1) J: [PERSON_NAME] SCRATCHE…" at bounding box center [286, 425] width 364 height 457
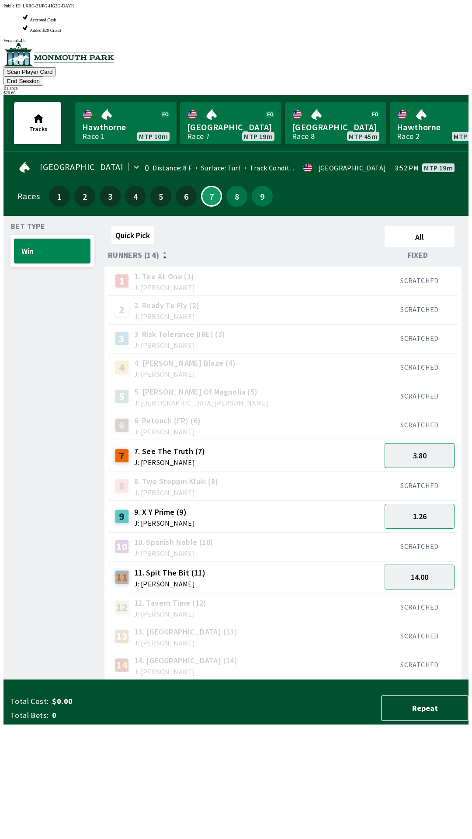
click at [442, 443] on button "3.80" at bounding box center [419, 455] width 70 height 25
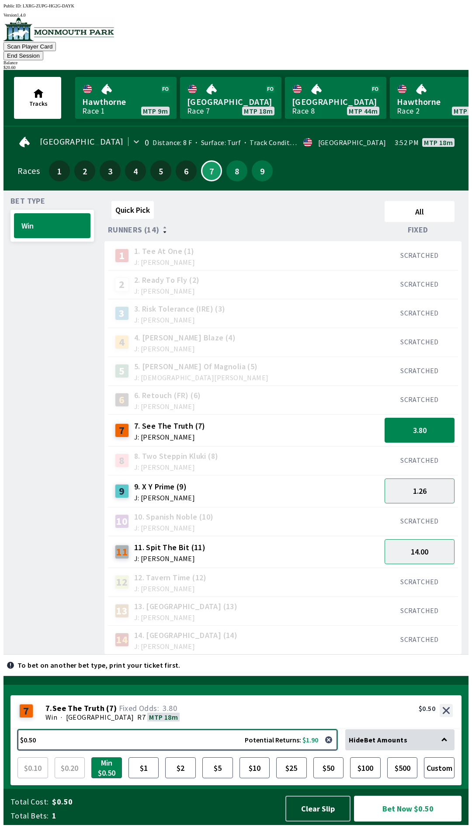
click at [69, 747] on button "$0.50 Potential Returns: $1.90" at bounding box center [177, 739] width 320 height 21
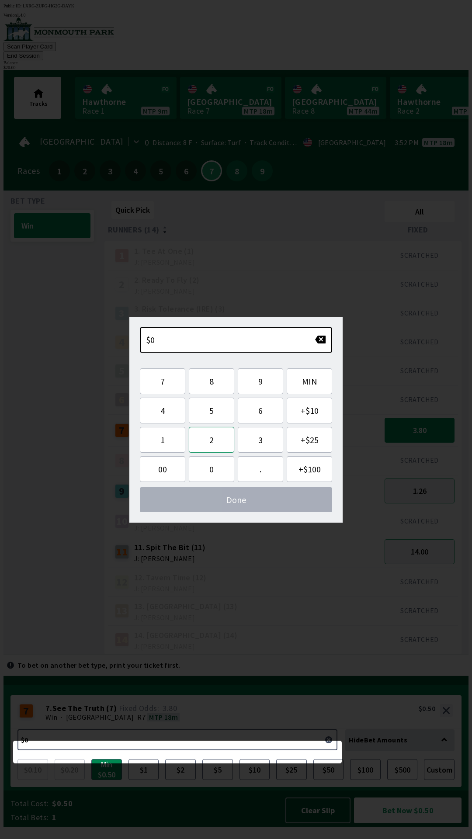
click at [209, 442] on button "2" at bounding box center [211, 440] width 45 height 26
click at [209, 469] on button "0" at bounding box center [211, 469] width 45 height 26
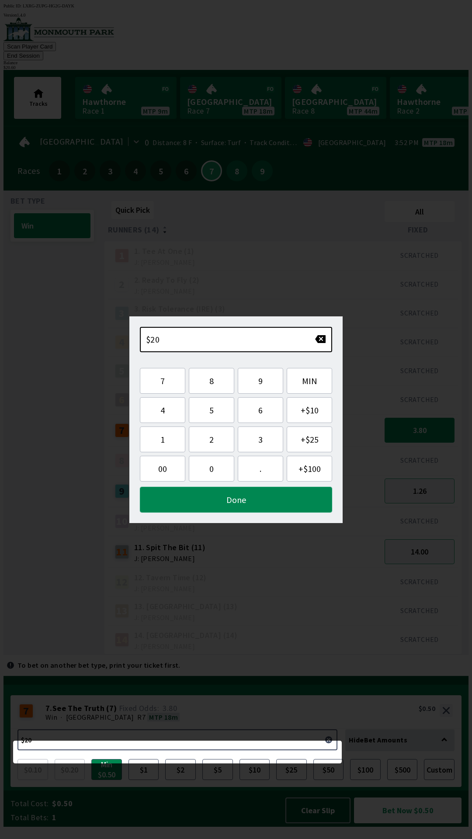
click at [298, 501] on button "Done" at bounding box center [236, 500] width 192 height 26
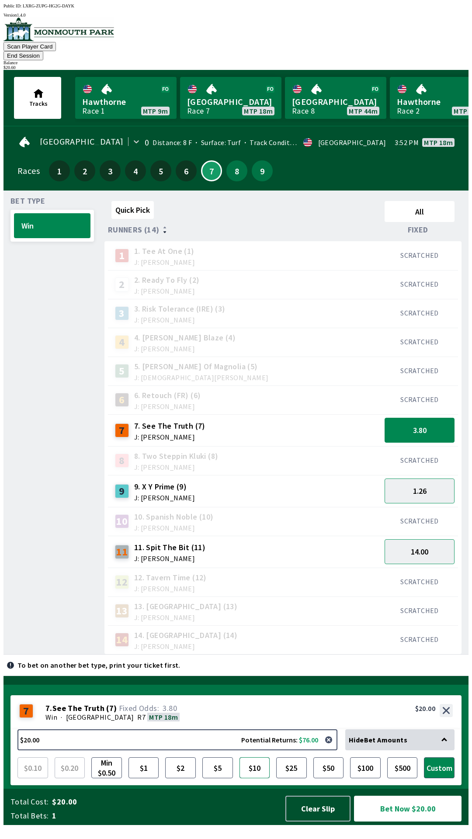
click at [259, 778] on button "$10" at bounding box center [254, 767] width 31 height 21
click at [410, 817] on button "Bet Now $10.00" at bounding box center [407, 808] width 107 height 26
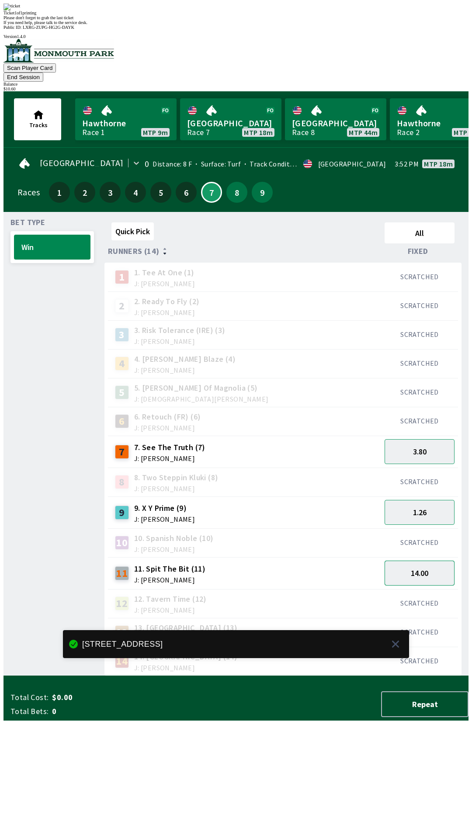
click at [434, 560] on button "14.00" at bounding box center [419, 572] width 70 height 25
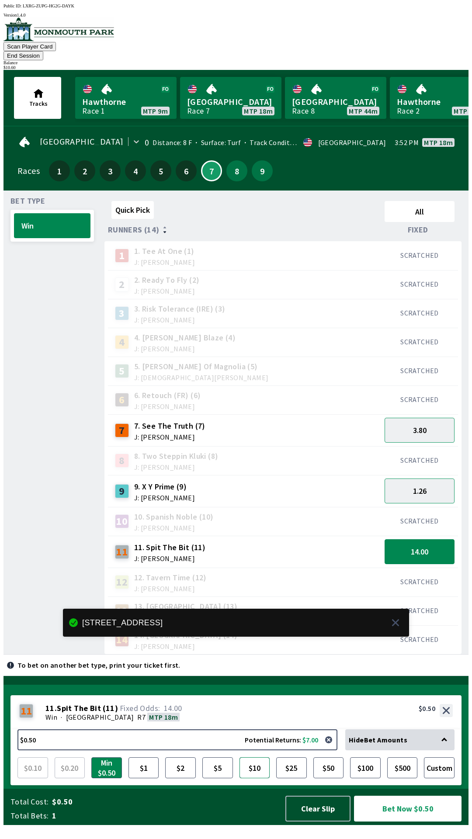
click at [255, 777] on button "$10" at bounding box center [254, 767] width 31 height 21
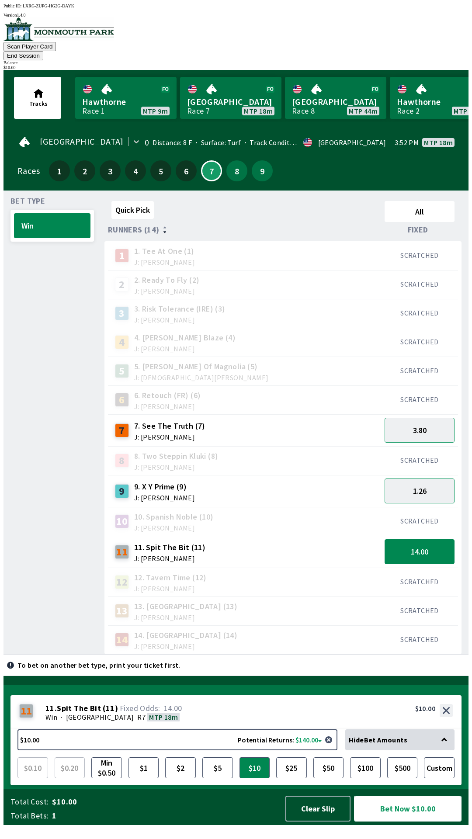
click at [421, 821] on button "Bet Now $10.00" at bounding box center [407, 808] width 107 height 26
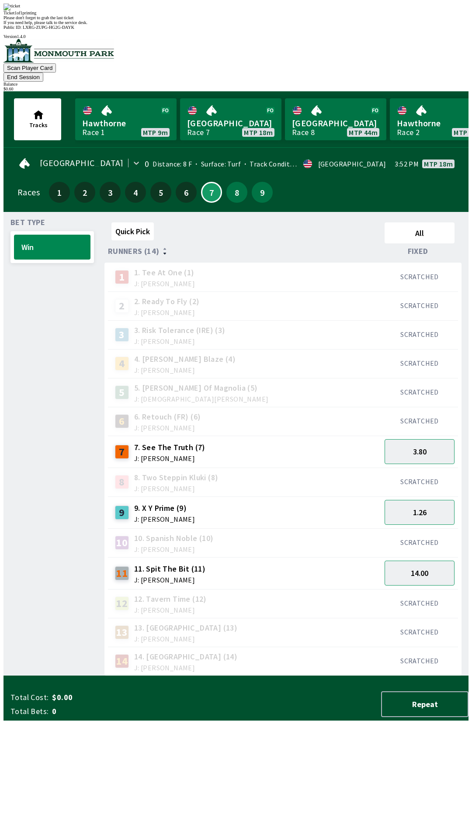
click at [124, 654] on div "14" at bounding box center [122, 661] width 14 height 14
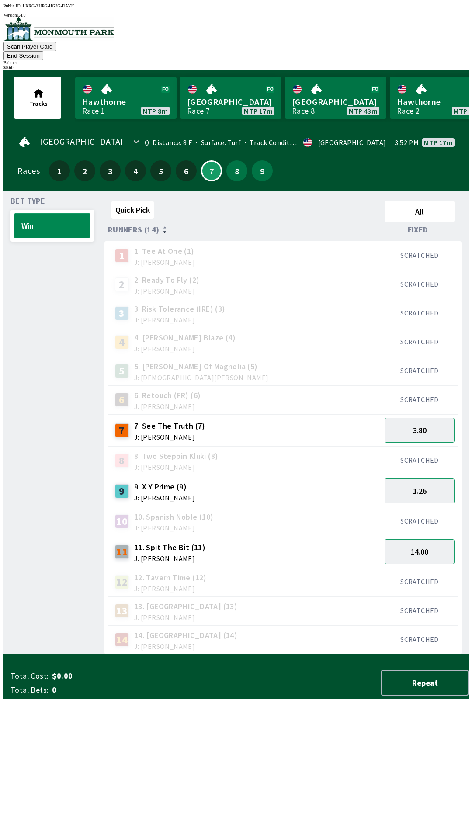
click at [61, 219] on button "Win" at bounding box center [52, 225] width 76 height 25
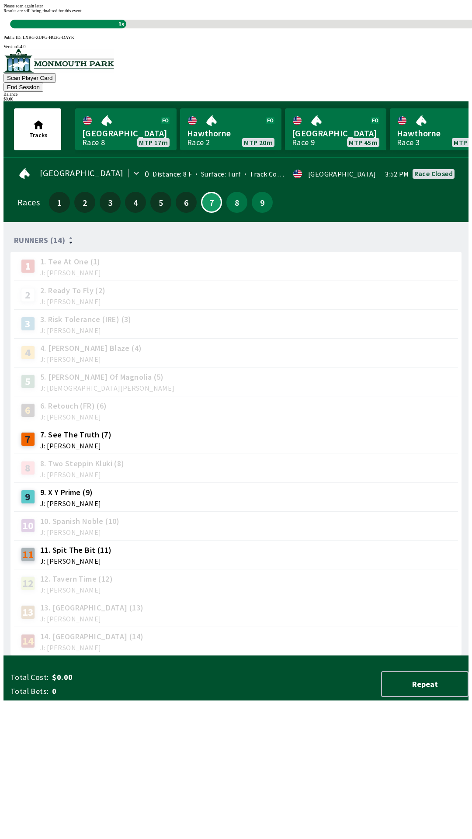
click at [269, 28] on div "Please scan again later Results are still being finalised for this event 1s" at bounding box center [235, 15] width 465 height 25
click at [282, 28] on div "Please scan again later Results are still being finalised for this event 1s" at bounding box center [235, 15] width 465 height 25
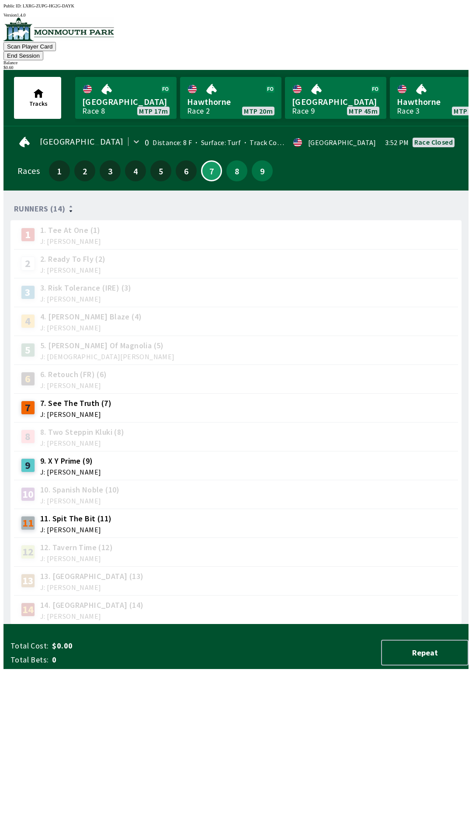
click at [285, 595] on div "14 14. Passport (14) J: [PERSON_NAME]" at bounding box center [236, 609] width 444 height 29
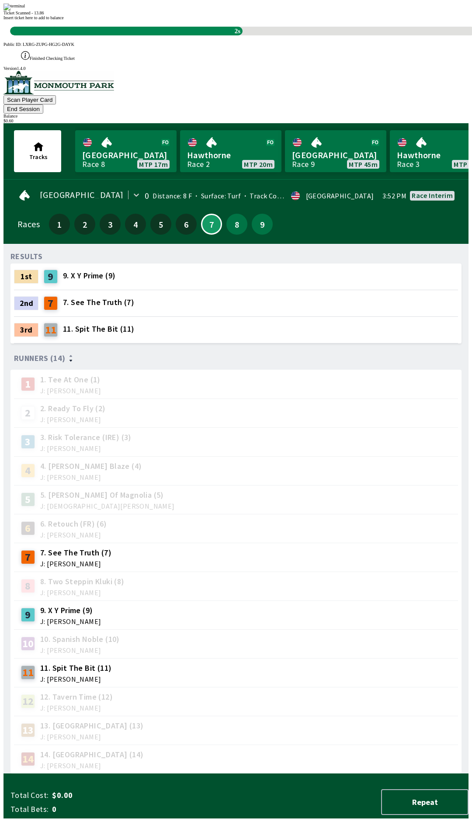
click at [261, 705] on div "RESULTS 1st 9 9. X Y Prime (9) 2nd 7 7. See The Truth (7) 3rd 11 11. Spit The B…" at bounding box center [239, 512] width 458 height 523
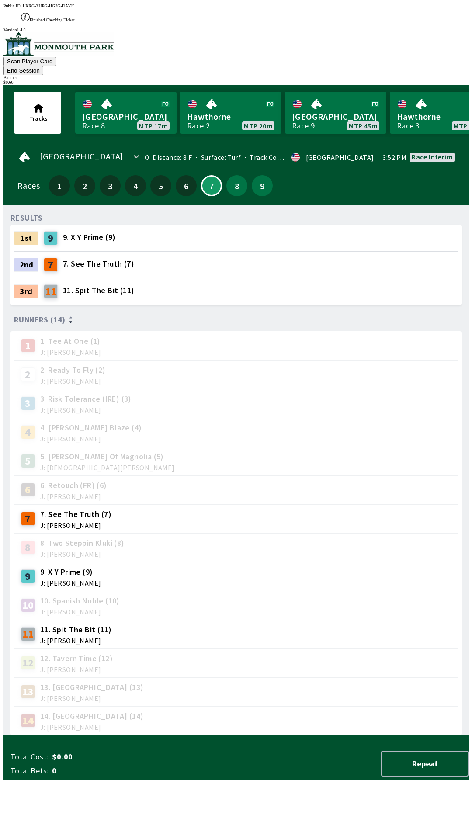
click at [294, 735] on div "RESULTS 1st 9 9. X Y Prime (9) 2nd 7 7. See The Truth (7) 3rd 11 11. Spit The B…" at bounding box center [239, 473] width 458 height 523
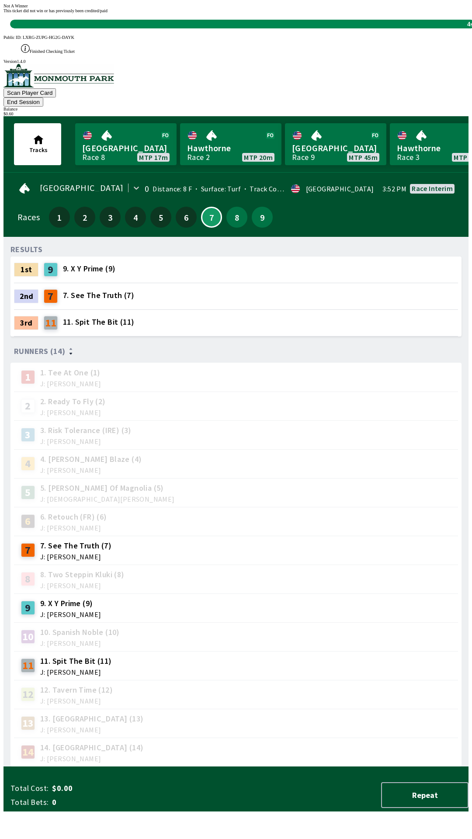
click at [302, 719] on div "RESULTS 1st 9 9. X Y Prime (9) 2nd 7 7. See The Truth (7) 3rd 11 11. Spit The B…" at bounding box center [239, 505] width 458 height 523
